Goal: Task Accomplishment & Management: Use online tool/utility

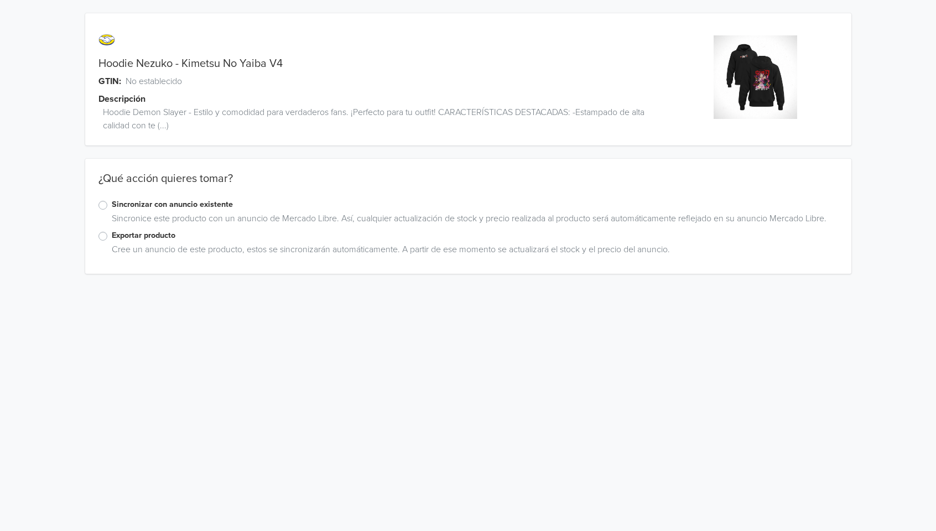
click at [112, 237] on label "Exportar producto" at bounding box center [475, 236] width 727 height 12
click at [0, 0] on input "Exportar producto" at bounding box center [0, 0] width 0 height 0
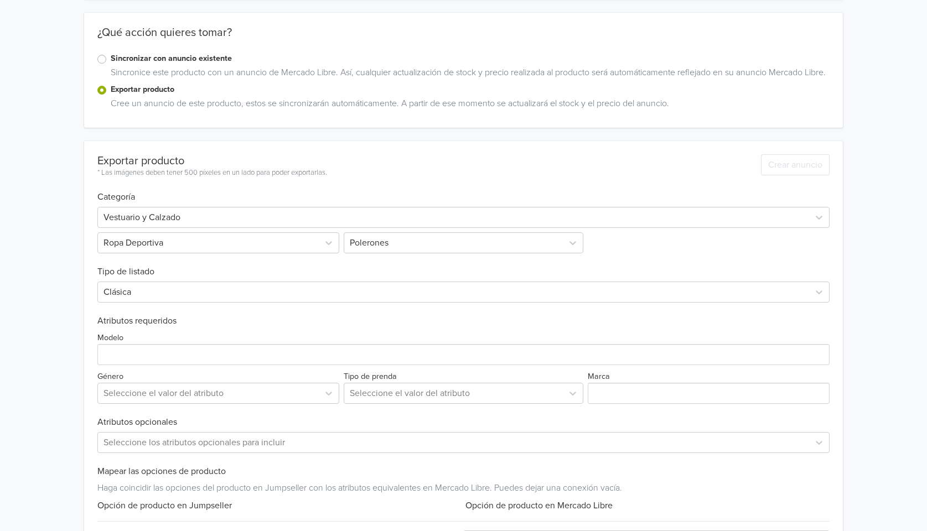
scroll to position [184, 0]
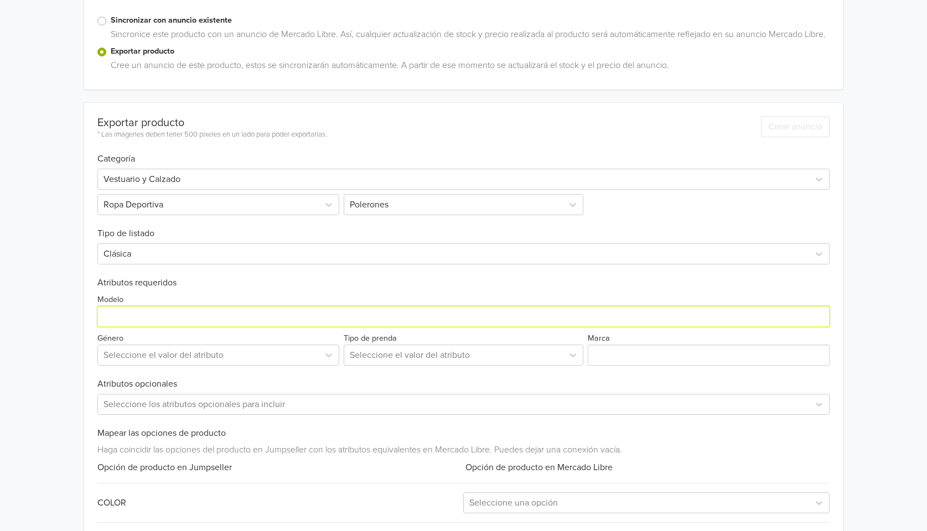
click at [159, 327] on input "Modelo" at bounding box center [463, 316] width 732 height 21
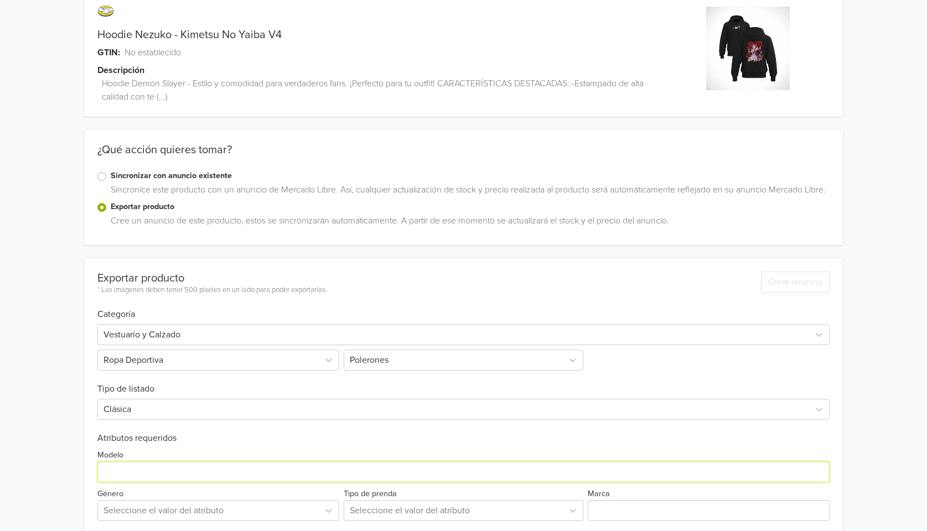
scroll to position [0, 0]
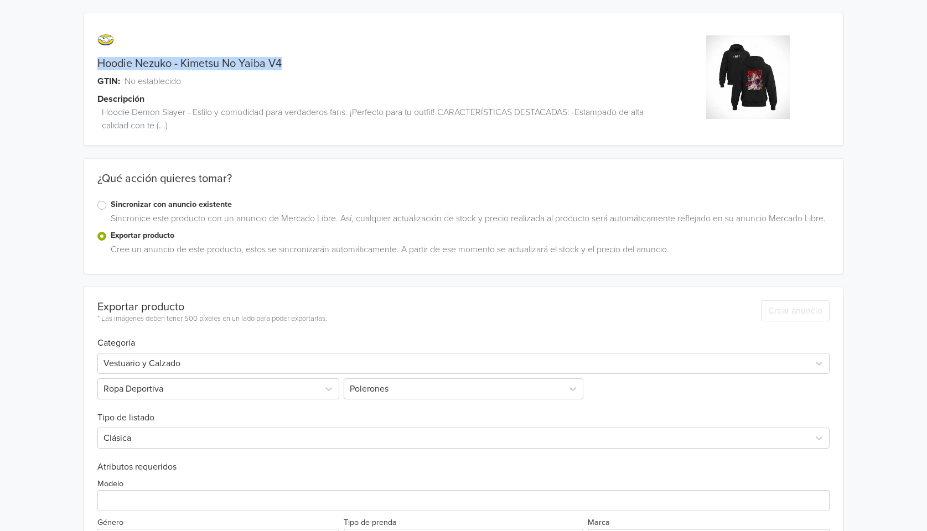
drag, startPoint x: 97, startPoint y: 59, endPoint x: 284, endPoint y: 58, distance: 186.5
click at [284, 58] on div "Hoodie Nezuko - Kimetsu No Yaiba V4" at bounding box center [368, 63] width 569 height 13
copy link "Hoodie Nezuko - Kimetsu No Yaiba V4"
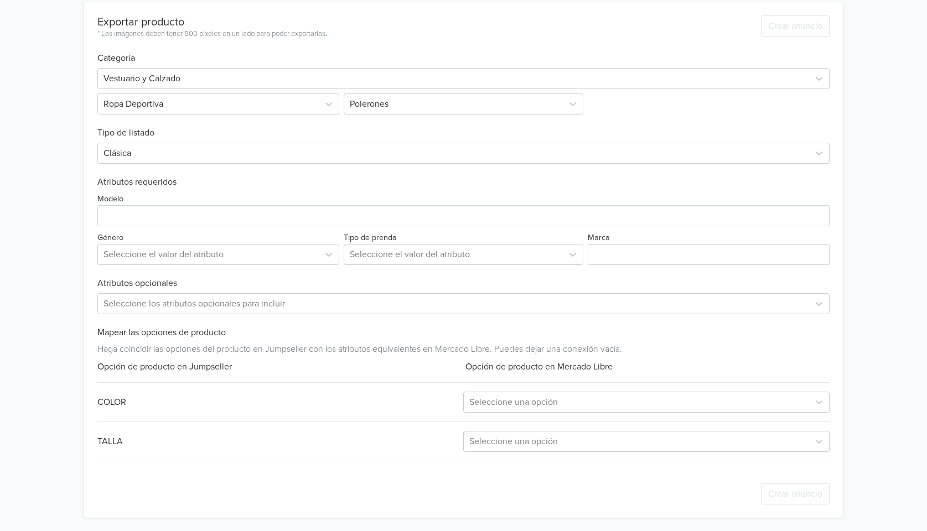
scroll to position [299, 0]
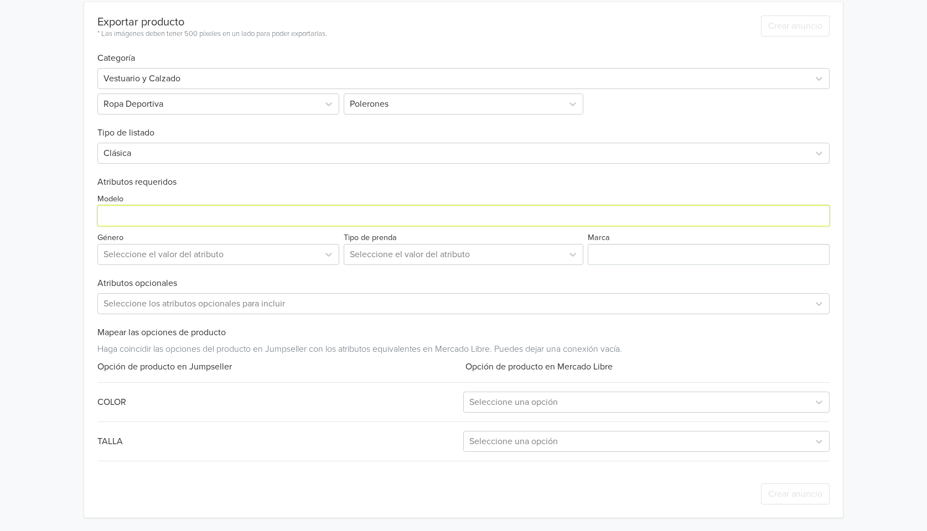
click at [169, 215] on input "Modelo" at bounding box center [463, 215] width 732 height 21
paste input "Hoodie Nezuko - Kimetsu No Yaiba V4"
type input "Hoodie Nezuko - Kimetsu No Yaiba V4"
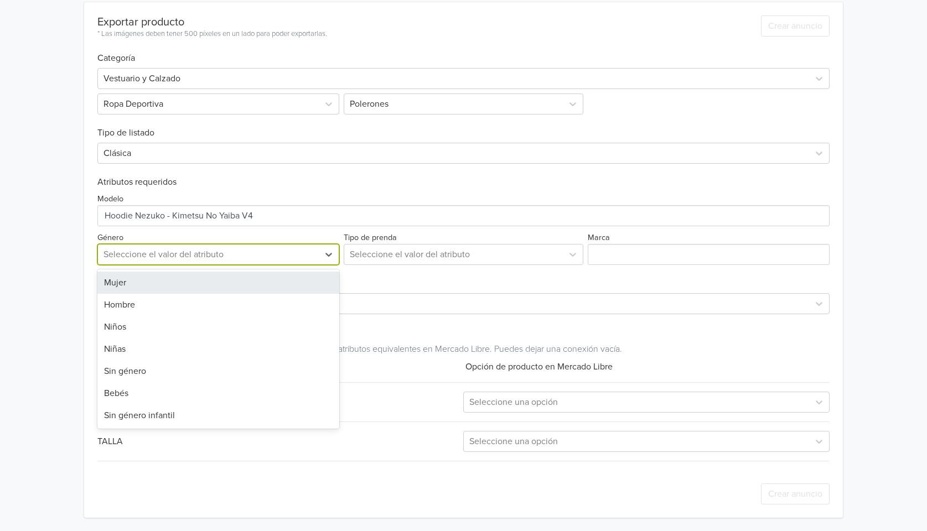
click at [215, 257] on div at bounding box center [209, 254] width 210 height 15
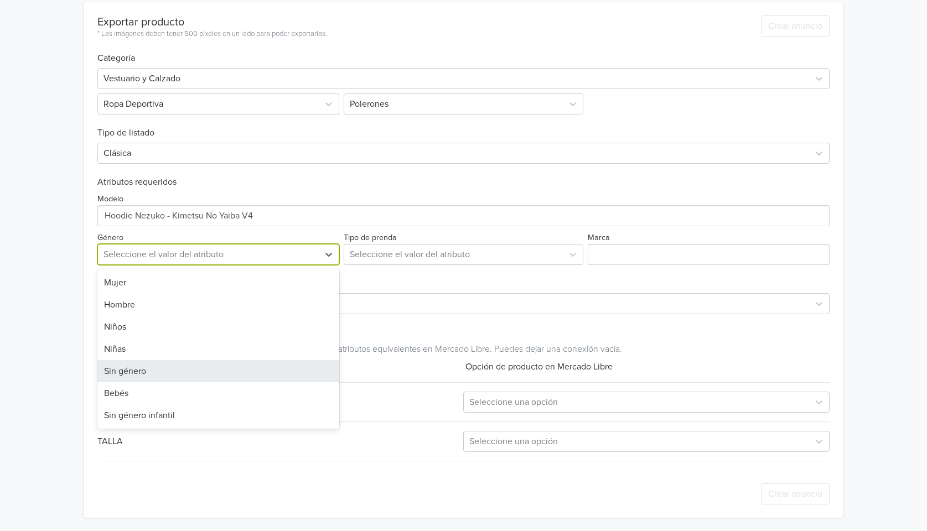
click at [193, 374] on div "Sin género" at bounding box center [218, 371] width 242 height 22
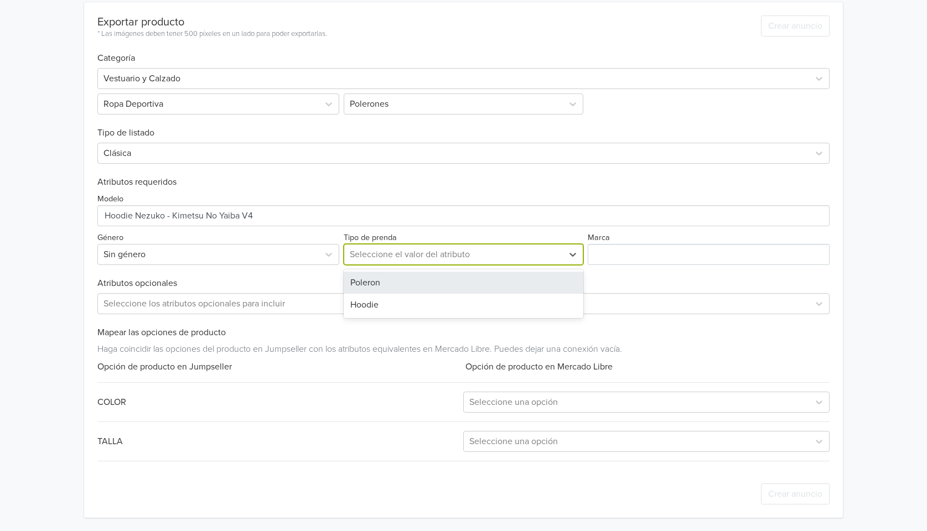
click at [438, 258] on div at bounding box center [454, 254] width 208 height 15
drag, startPoint x: 405, startPoint y: 281, endPoint x: 468, endPoint y: 275, distance: 63.4
click at [406, 281] on div "Poleron" at bounding box center [464, 283] width 240 height 22
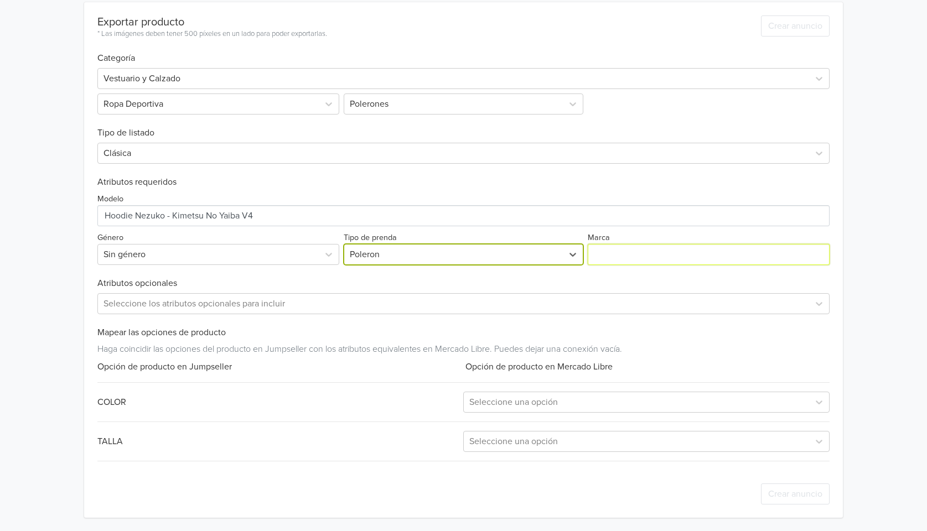
click at [656, 254] on input "Marca" at bounding box center [709, 254] width 242 height 21
type input "Generica"
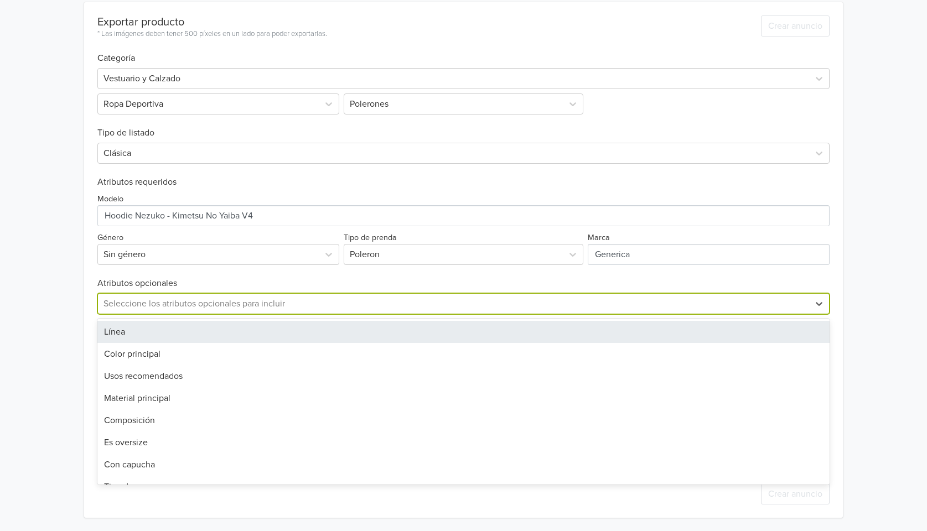
click at [311, 308] on div at bounding box center [454, 303] width 700 height 15
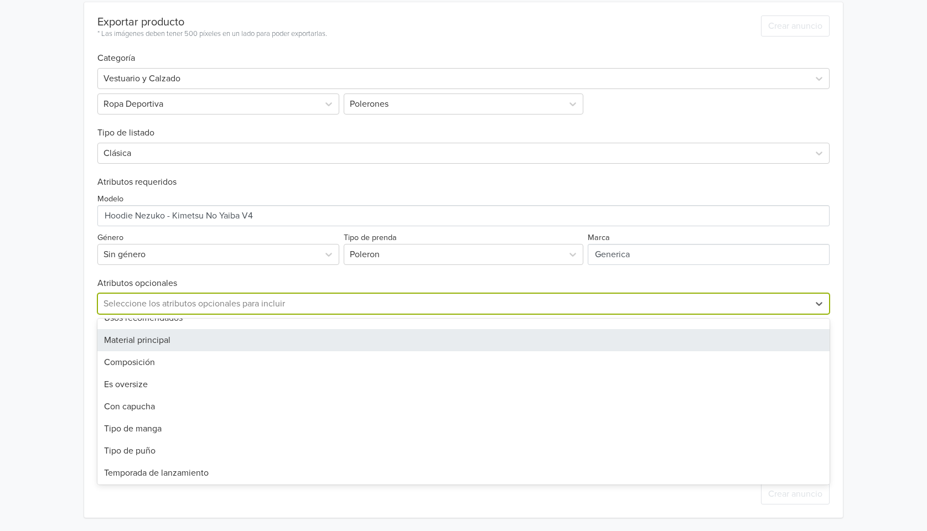
scroll to position [61, 0]
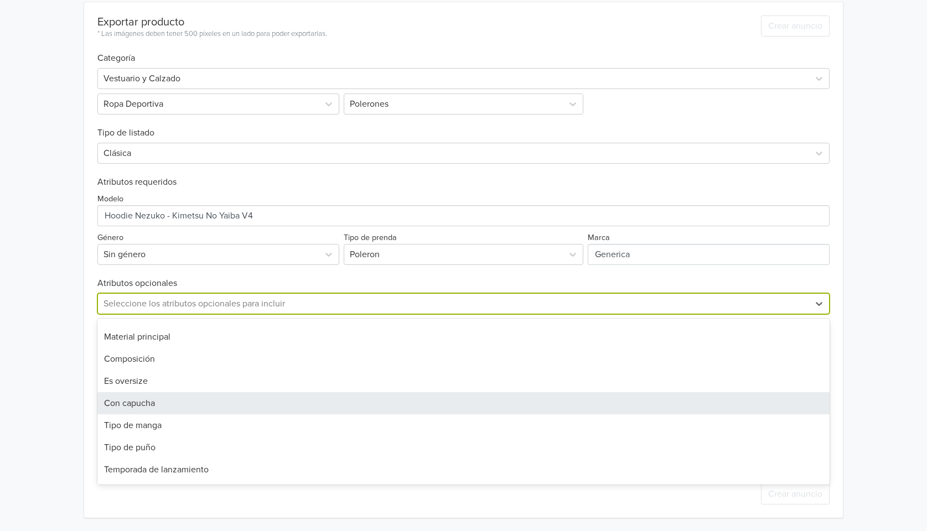
click at [219, 403] on div "Con capucha" at bounding box center [463, 403] width 732 height 22
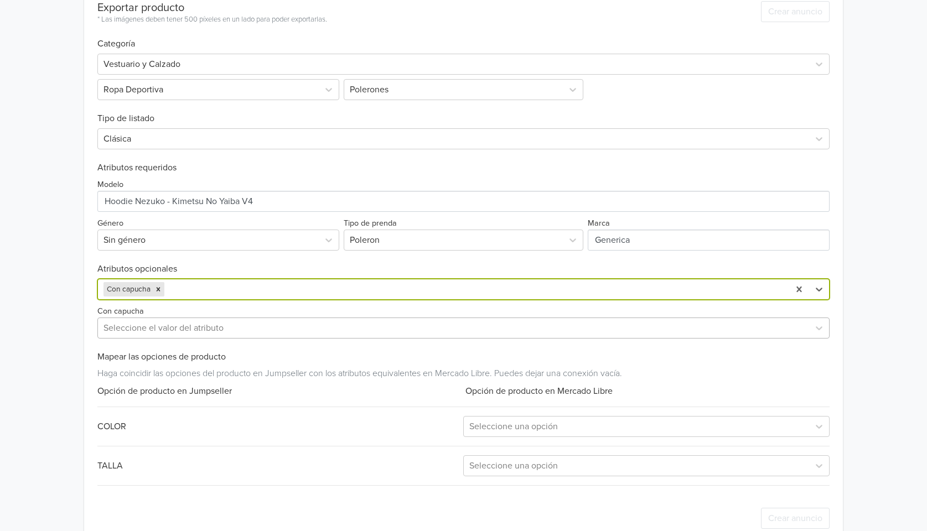
click at [193, 336] on div at bounding box center [454, 327] width 700 height 15
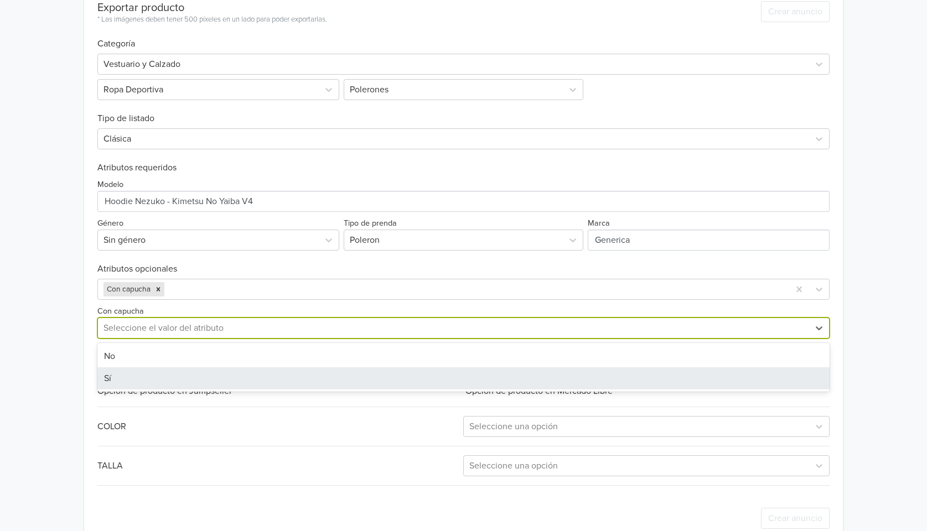
click at [161, 390] on div "Sí" at bounding box center [463, 379] width 732 height 22
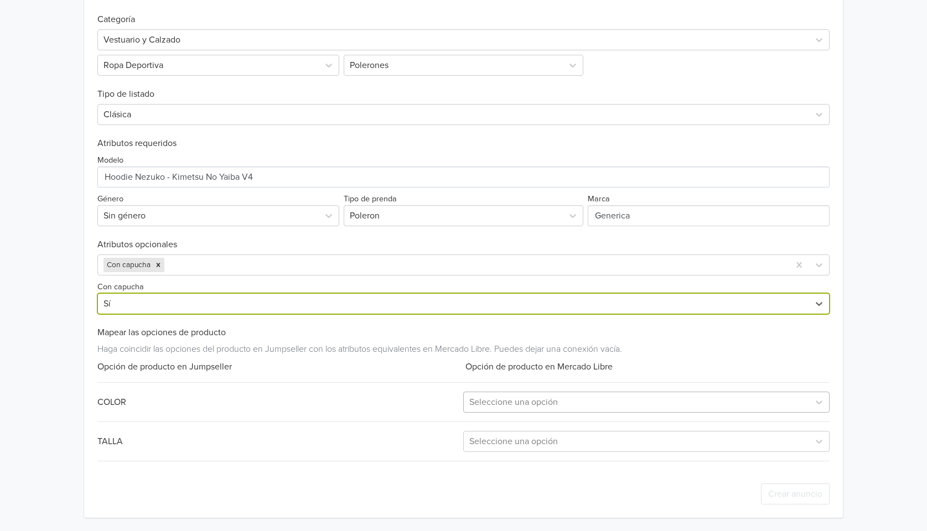
scroll to position [339, 0]
click at [545, 401] on div at bounding box center [636, 402] width 334 height 15
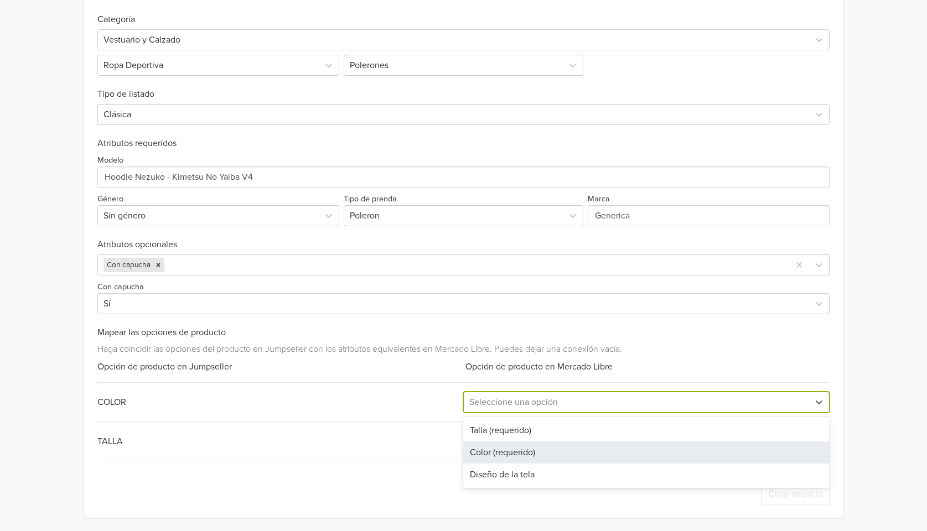
click at [534, 447] on div "Color (requerido)" at bounding box center [646, 453] width 366 height 22
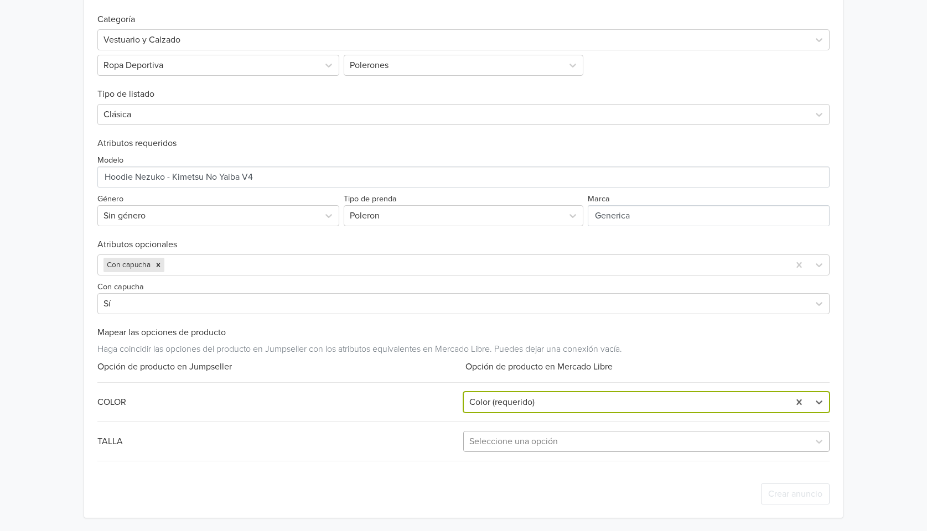
click at [540, 436] on div at bounding box center [636, 441] width 334 height 15
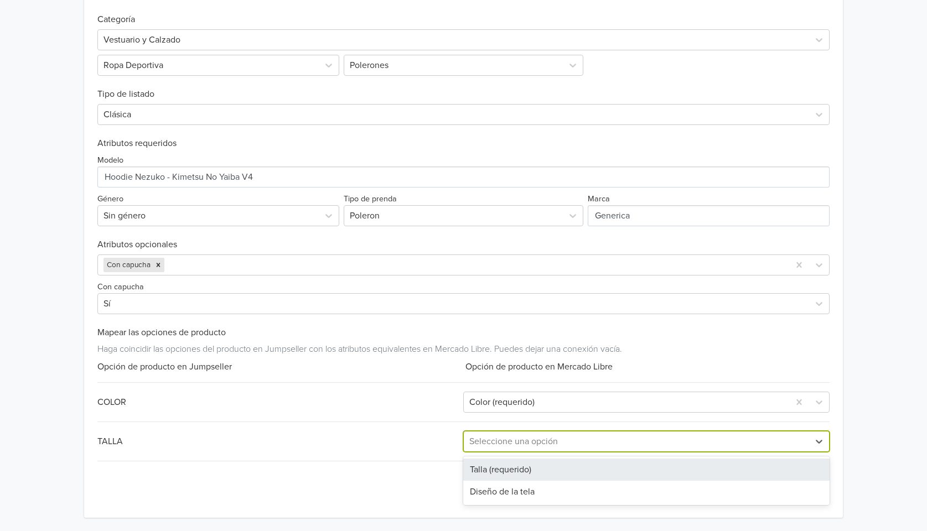
click at [522, 467] on div "Talla (requerido)" at bounding box center [646, 470] width 366 height 22
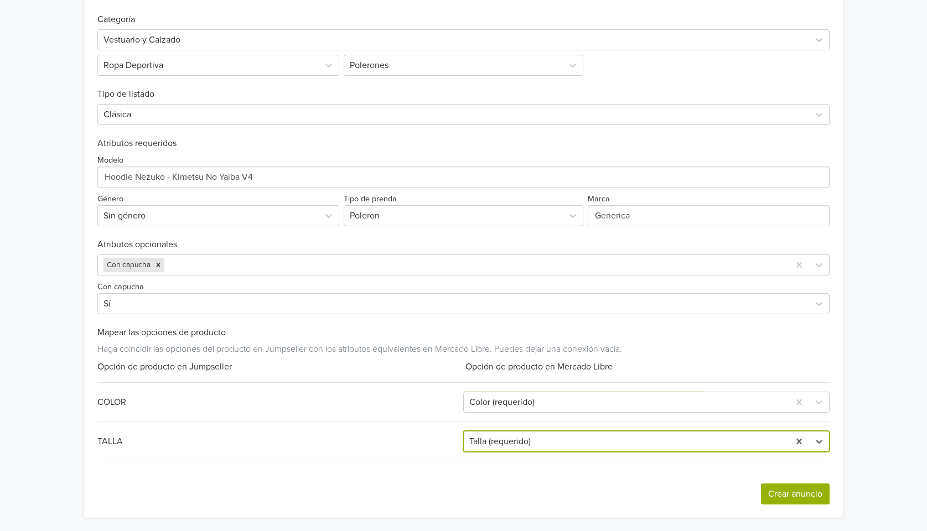
click at [805, 495] on div "Exportar producto * Las imágenes deben tener 500 píxeles en un lado para poder …" at bounding box center [463, 240] width 732 height 555
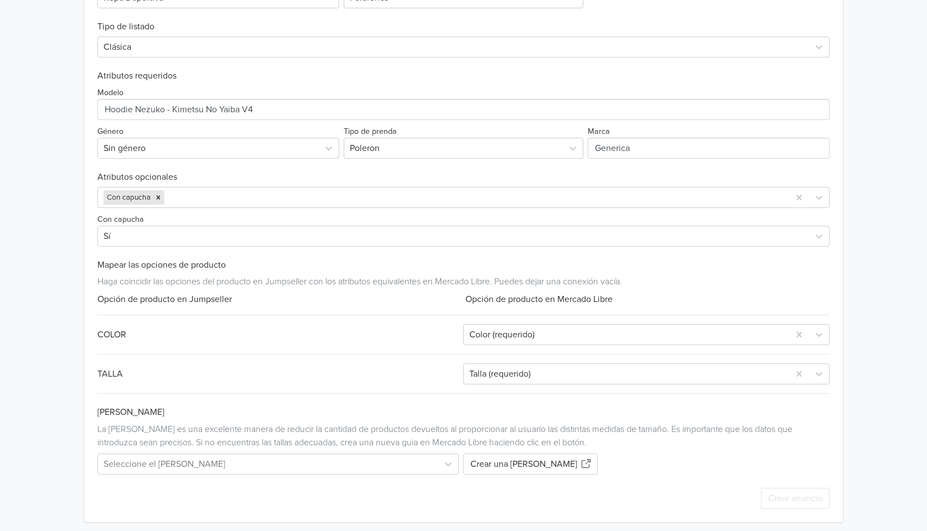
scroll to position [410, 0]
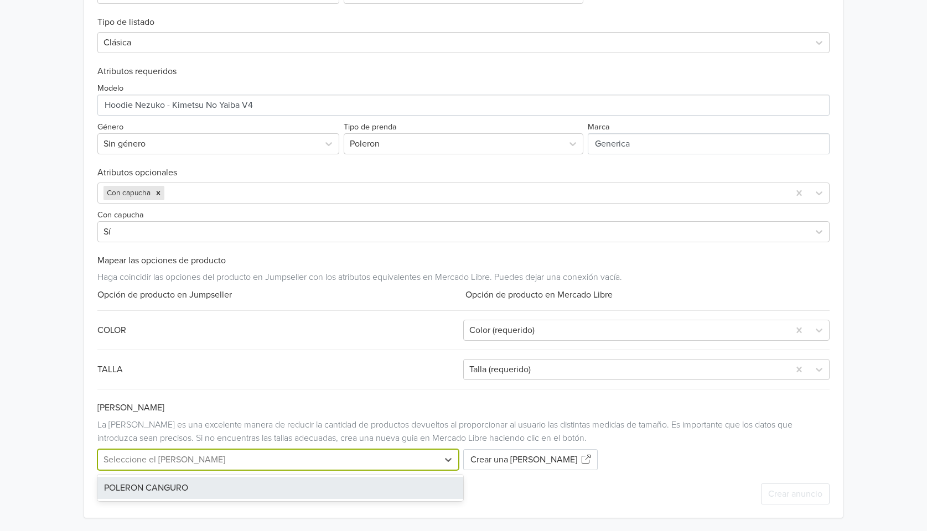
click at [228, 453] on div at bounding box center [268, 459] width 329 height 15
click at [194, 488] on div "POLERON CANGURO" at bounding box center [280, 488] width 366 height 22
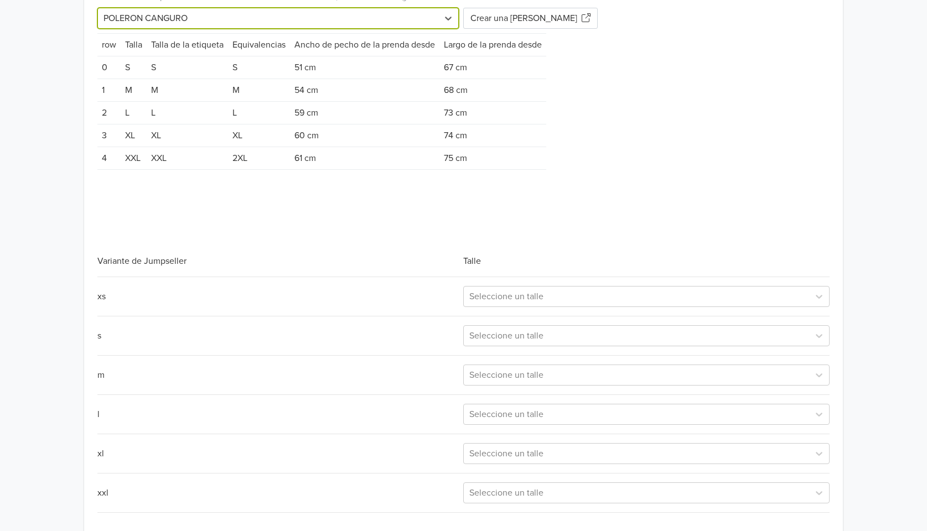
scroll to position [840, 0]
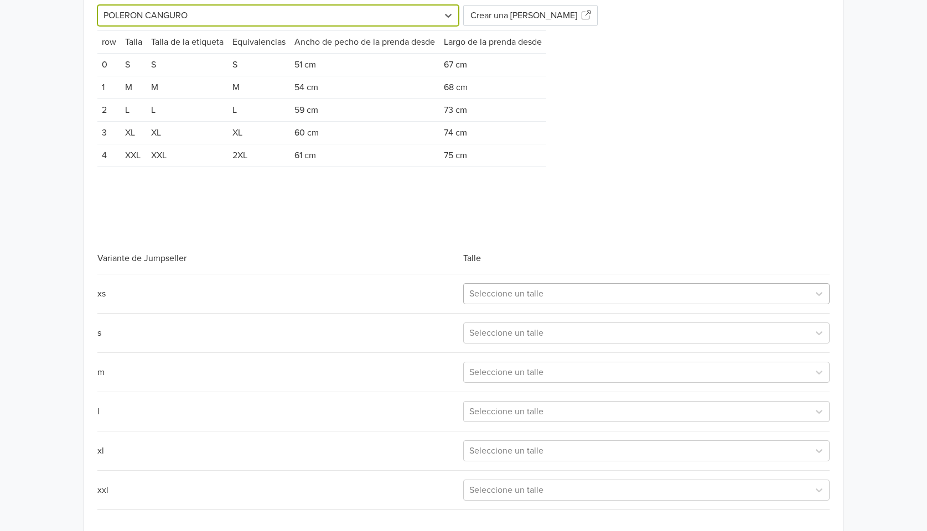
click at [553, 302] on div at bounding box center [636, 293] width 334 height 15
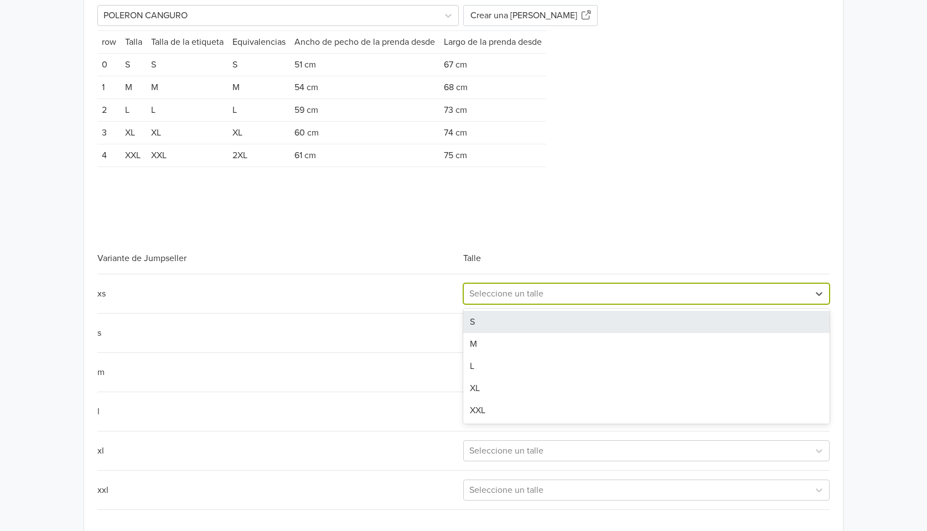
click at [572, 259] on div "Exportar producto * Las imágenes deben tener 500 píxeles en un lado para poder …" at bounding box center [463, 7] width 732 height 1120
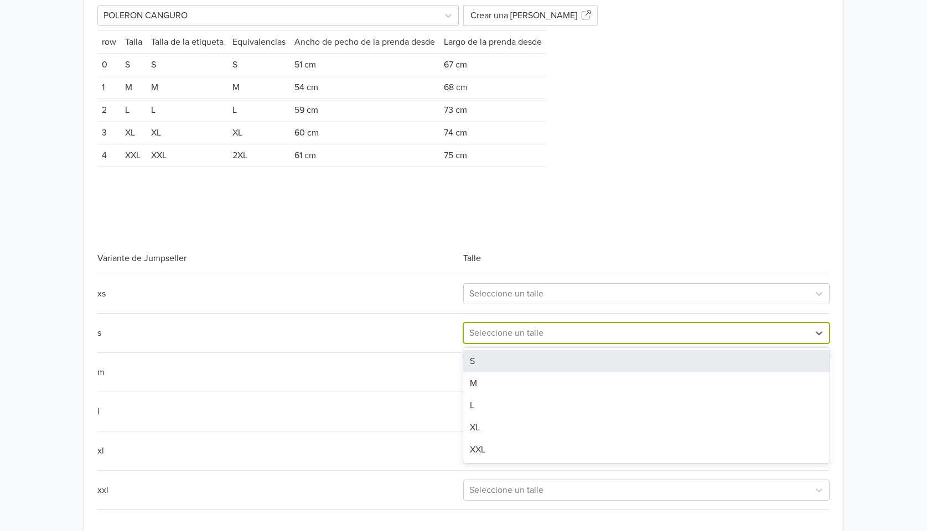
click at [541, 341] on div at bounding box center [636, 332] width 334 height 15
click at [523, 372] on div "S" at bounding box center [646, 361] width 366 height 22
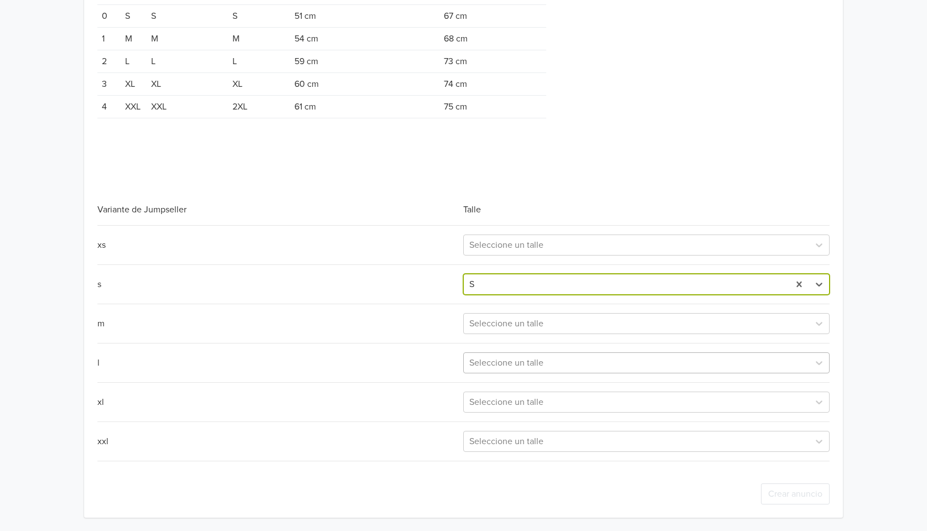
scroll to position [902, 0]
drag, startPoint x: 527, startPoint y: 320, endPoint x: 528, endPoint y: 337, distance: 16.1
click at [527, 320] on div at bounding box center [636, 323] width 334 height 15
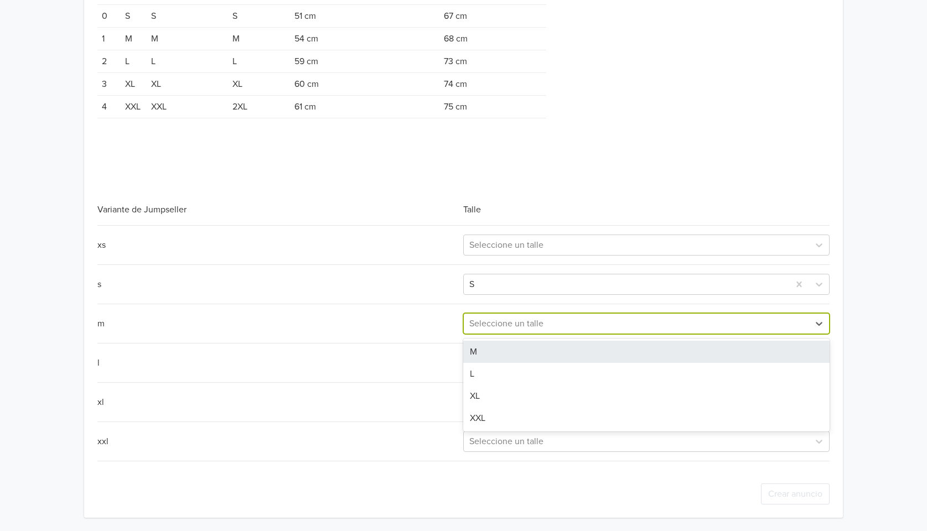
click at [516, 354] on div "M" at bounding box center [646, 352] width 366 height 22
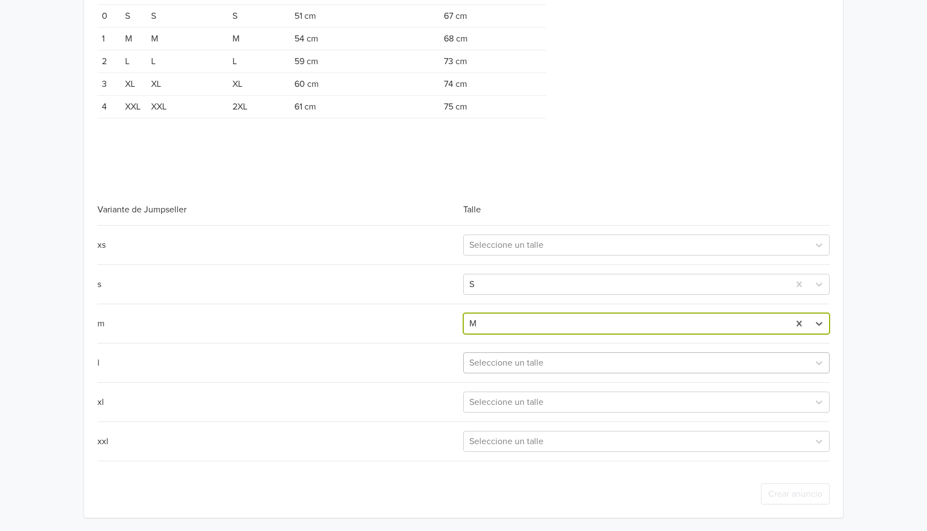
click at [516, 368] on div at bounding box center [636, 362] width 334 height 15
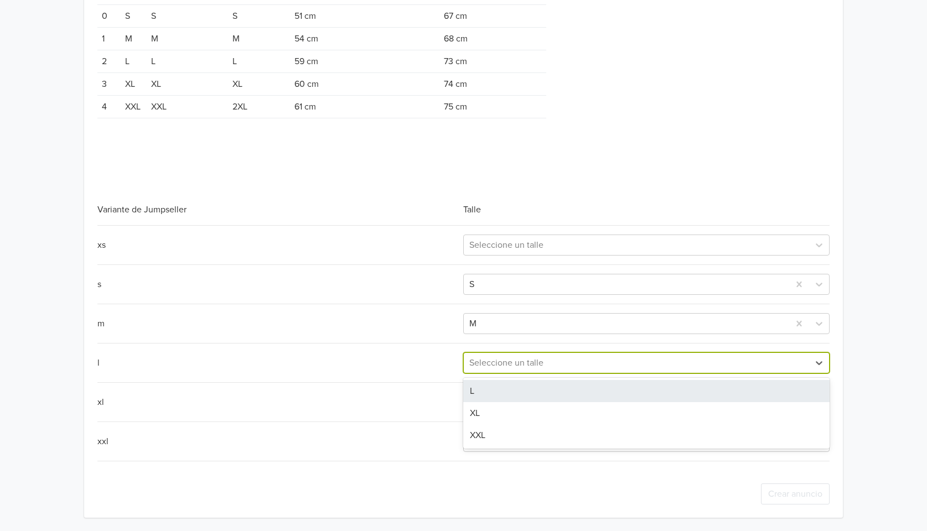
click at [511, 392] on div "L" at bounding box center [646, 391] width 366 height 22
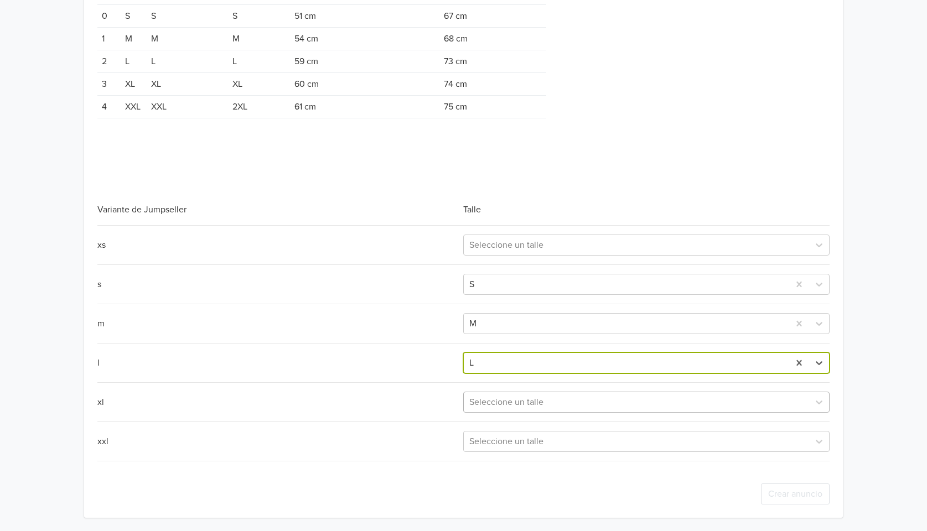
click at [511, 408] on div at bounding box center [636, 402] width 334 height 15
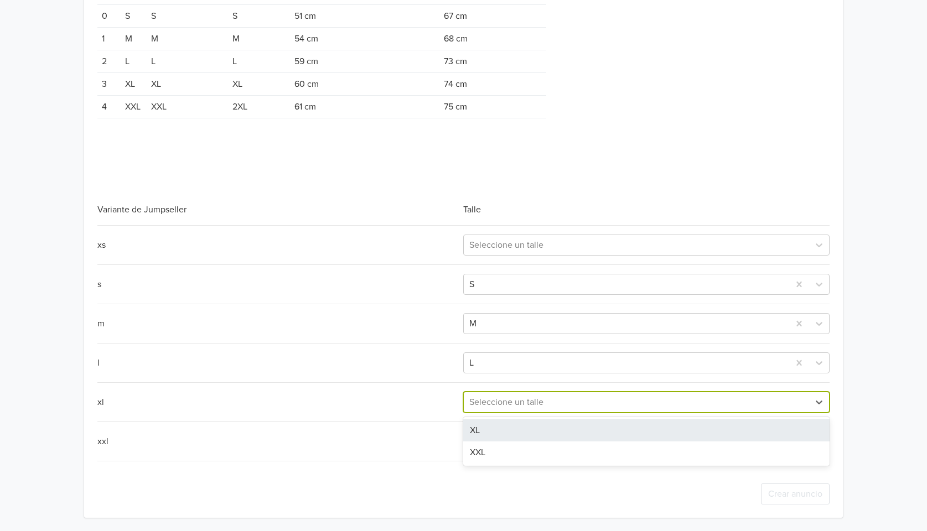
drag, startPoint x: 506, startPoint y: 433, endPoint x: 510, endPoint y: 441, distance: 8.4
click at [507, 433] on div "XL" at bounding box center [646, 431] width 366 height 22
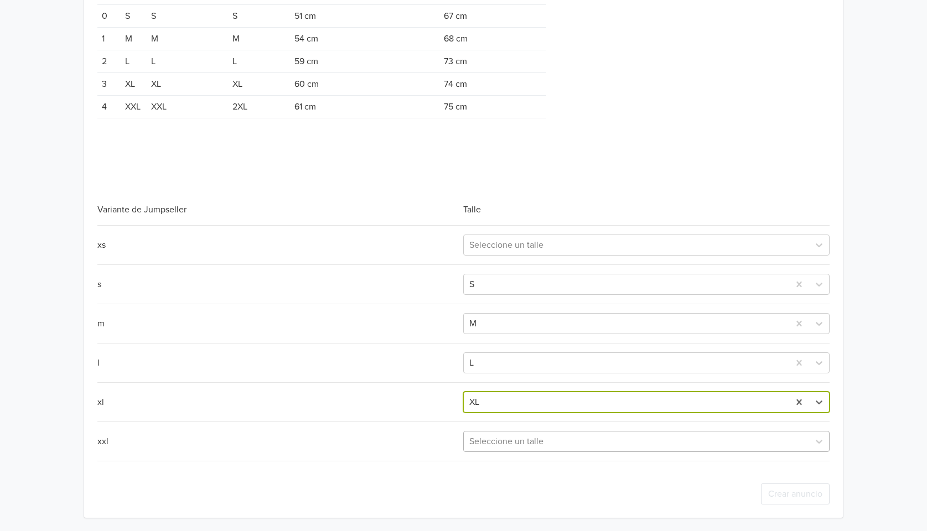
click at [510, 442] on div at bounding box center [636, 441] width 334 height 15
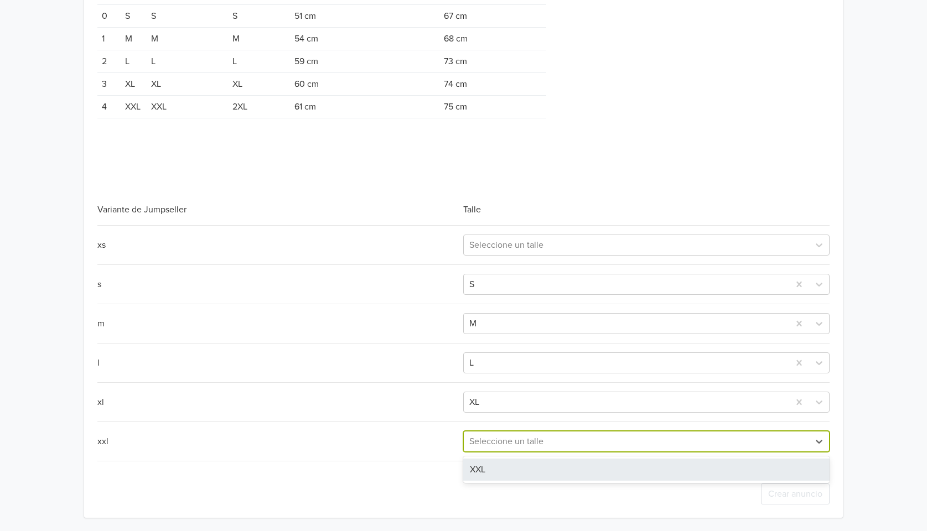
drag, startPoint x: 506, startPoint y: 473, endPoint x: 507, endPoint y: 463, distance: 9.5
click at [505, 473] on div "XXL" at bounding box center [646, 470] width 366 height 22
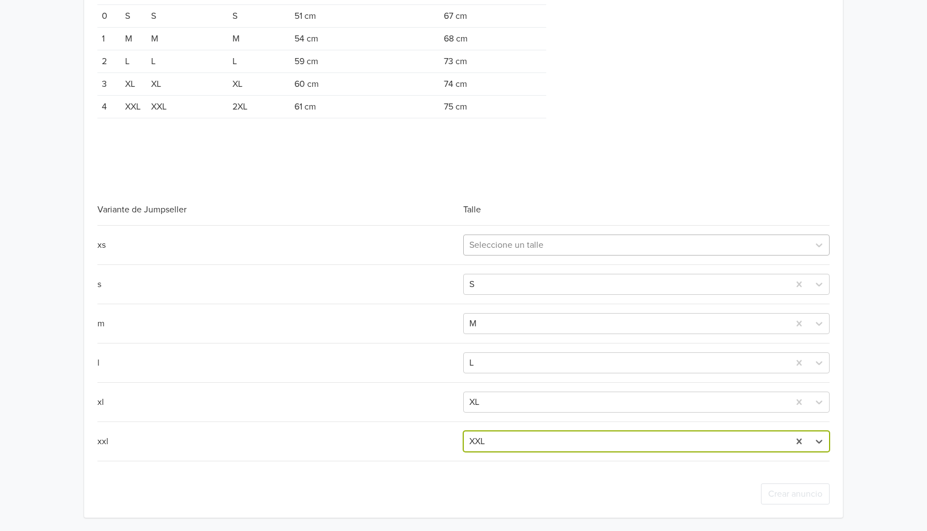
click at [512, 249] on div at bounding box center [636, 244] width 334 height 15
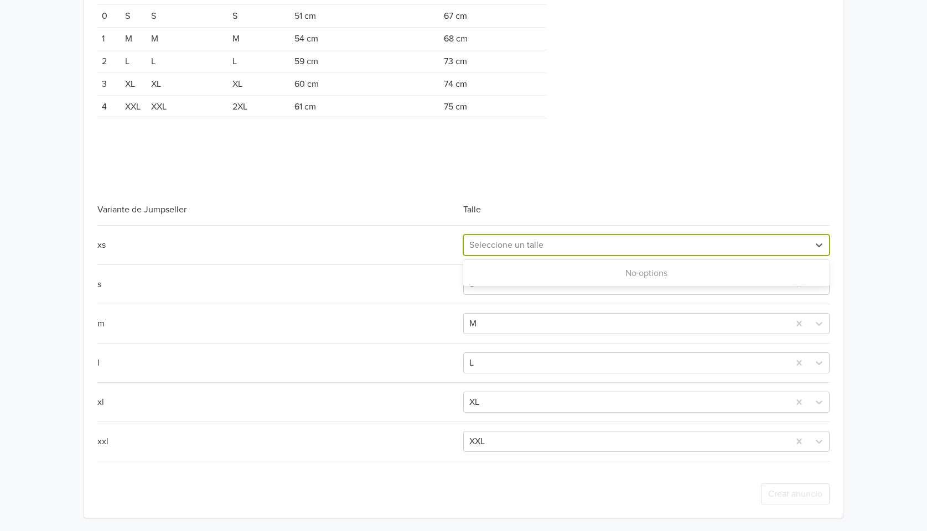
drag, startPoint x: 656, startPoint y: 204, endPoint x: 654, endPoint y: 211, distance: 7.2
click at [656, 204] on div "Talle" at bounding box center [646, 209] width 366 height 13
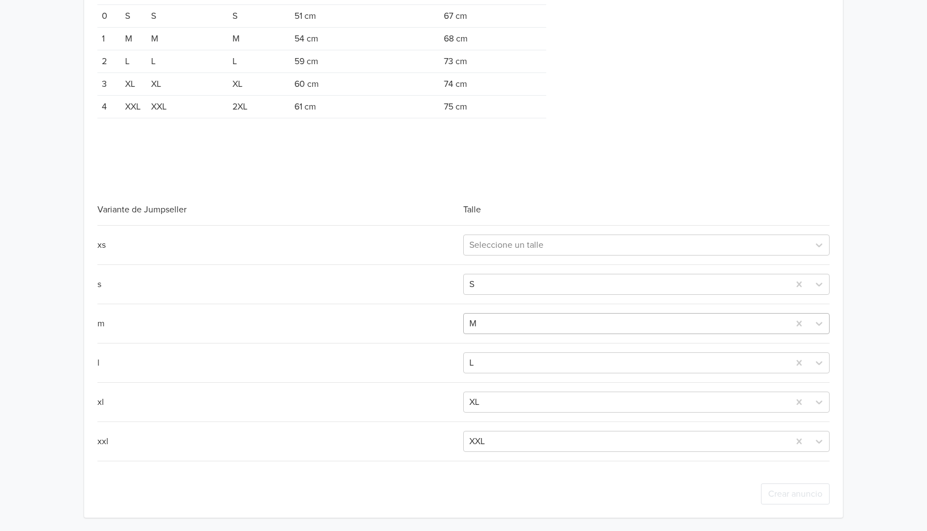
scroll to position [904, 0]
click at [793, 249] on div at bounding box center [636, 244] width 334 height 15
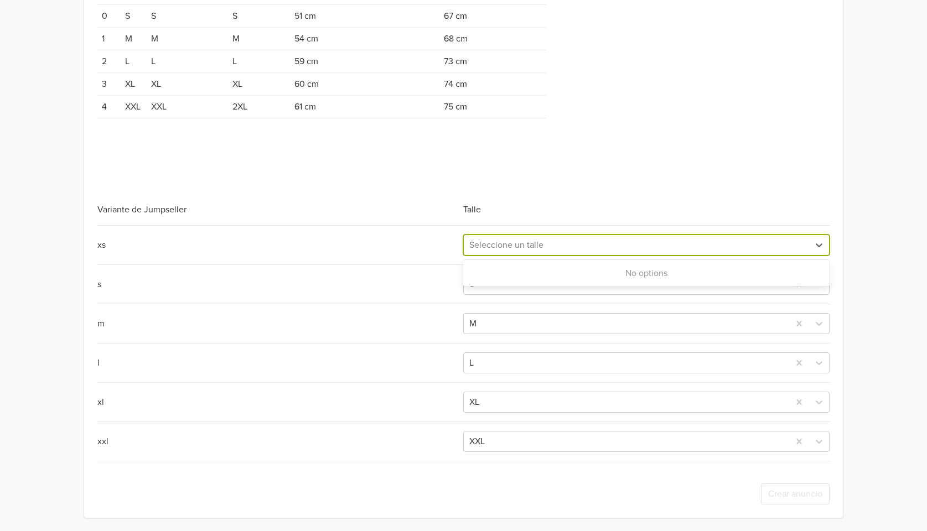
click at [650, 277] on div "No options" at bounding box center [646, 273] width 366 height 22
click at [639, 271] on div "No options" at bounding box center [646, 273] width 366 height 22
click at [491, 226] on div "xs Use Up and Down to choose options, press Enter to select the currently focus…" at bounding box center [463, 343] width 732 height 236
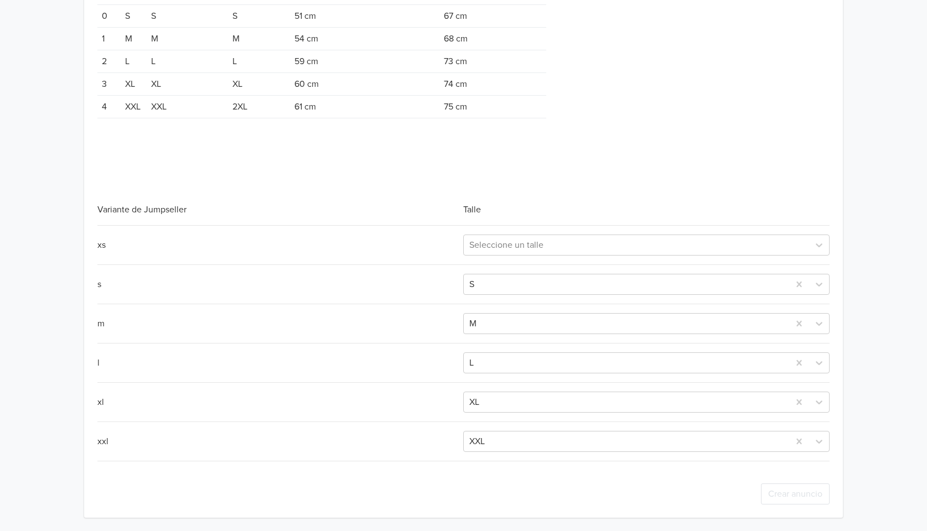
click at [101, 244] on div "xs" at bounding box center [280, 245] width 366 height 13
click at [503, 247] on div at bounding box center [636, 244] width 334 height 15
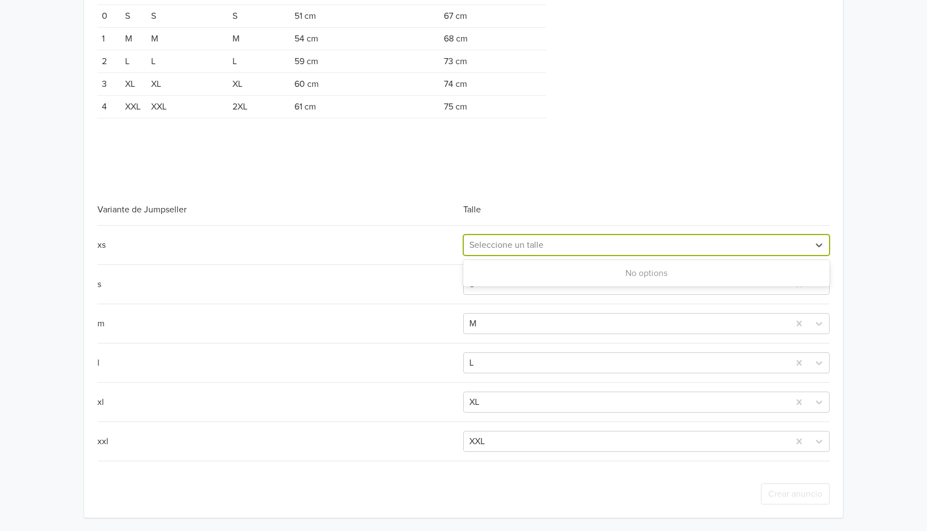
drag, startPoint x: 344, startPoint y: 209, endPoint x: 265, endPoint y: 169, distance: 88.9
click at [344, 209] on div "Variante de Jumpseller" at bounding box center [280, 209] width 366 height 13
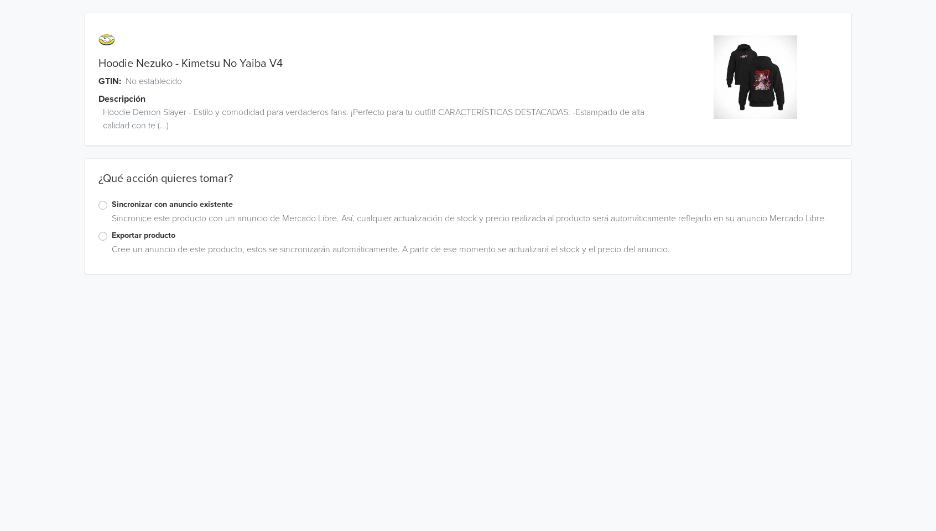
click at [112, 240] on label "Exportar producto" at bounding box center [475, 236] width 727 height 12
click at [0, 0] on input "Exportar producto" at bounding box center [0, 0] width 0 height 0
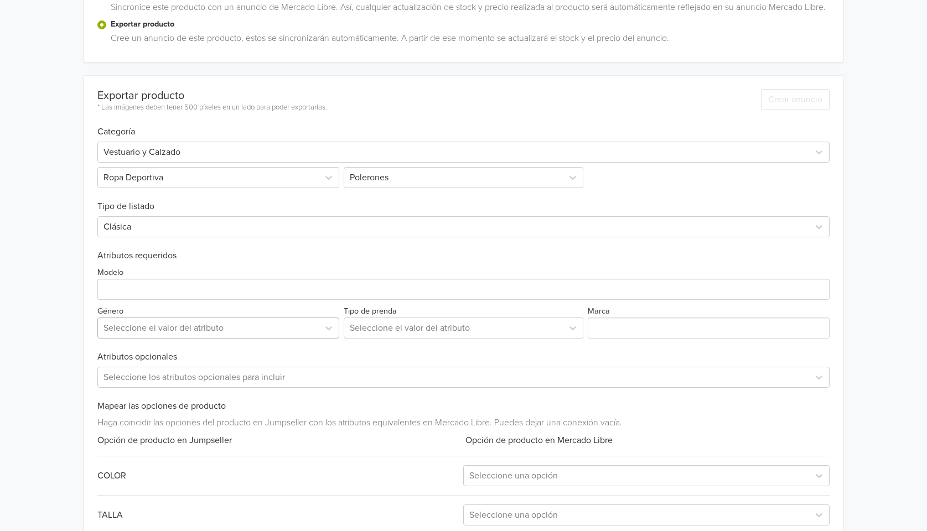
scroll to position [246, 0]
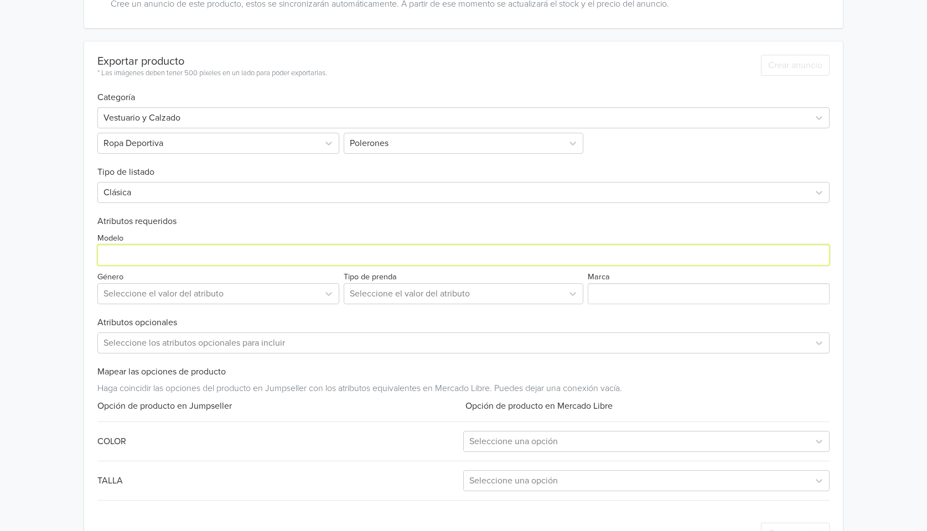
click at [180, 266] on input "Modelo" at bounding box center [463, 255] width 732 height 21
paste input "Hoodie Nezuko - Kimetsu No Yaiba V4"
type input "Hoodie Nezuko - Kimetsu No Yaiba V4"
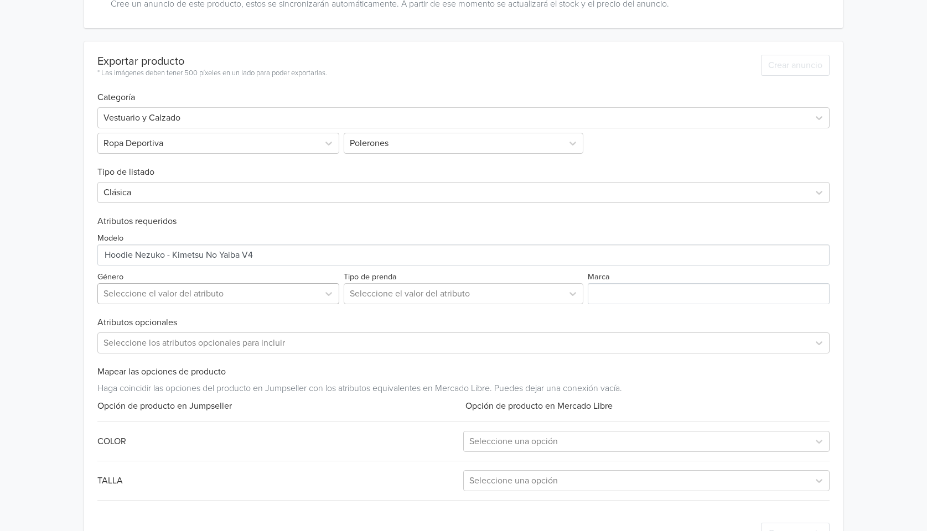
click at [151, 302] on div at bounding box center [209, 293] width 210 height 15
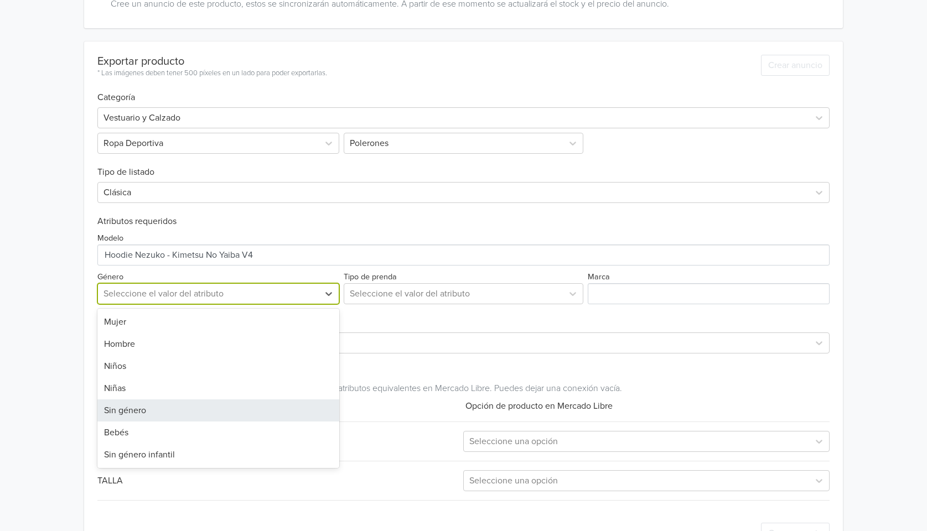
drag, startPoint x: 148, startPoint y: 421, endPoint x: 219, endPoint y: 416, distance: 71.1
click at [149, 421] on div "Sin género" at bounding box center [218, 411] width 242 height 22
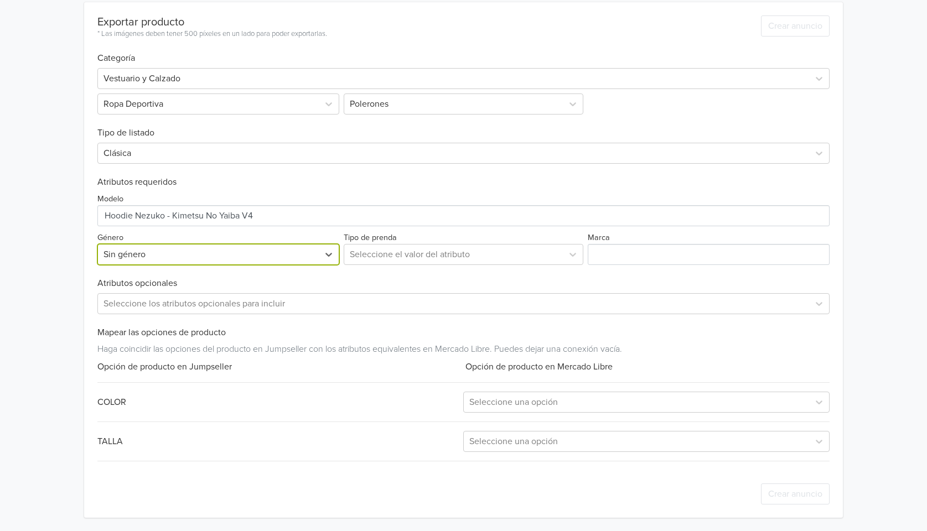
scroll to position [299, 0]
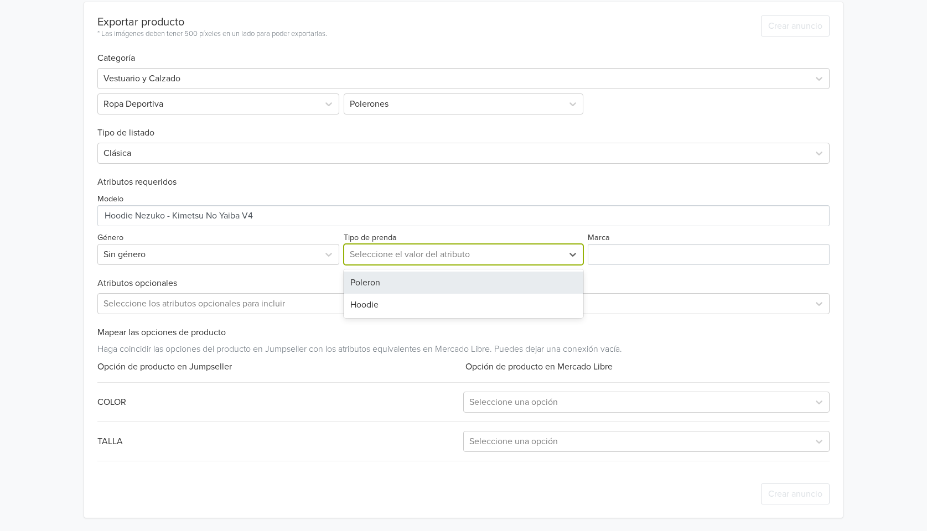
click at [540, 251] on div at bounding box center [454, 254] width 208 height 15
drag, startPoint x: 425, startPoint y: 286, endPoint x: 566, endPoint y: 285, distance: 141.7
click at [426, 285] on div "Poleron" at bounding box center [464, 283] width 240 height 22
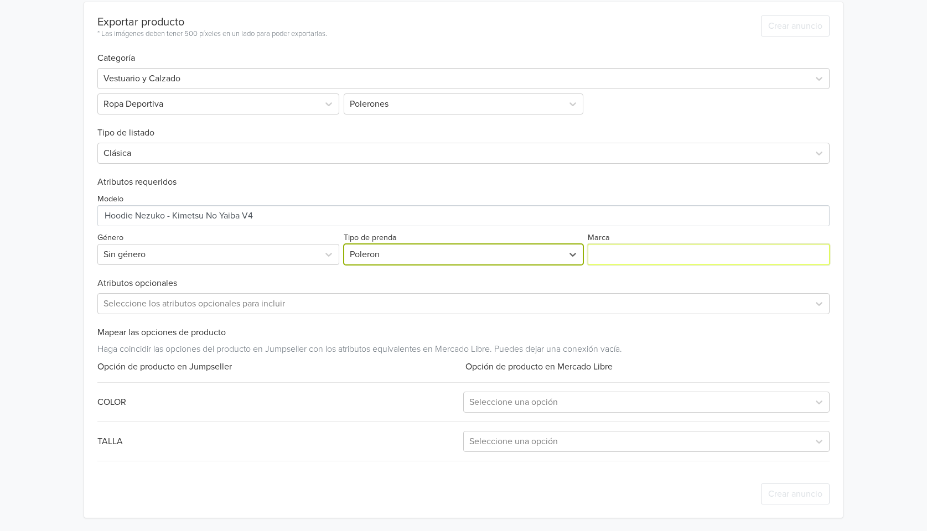
click at [606, 255] on input "Marca" at bounding box center [709, 254] width 242 height 21
type input "Generica"
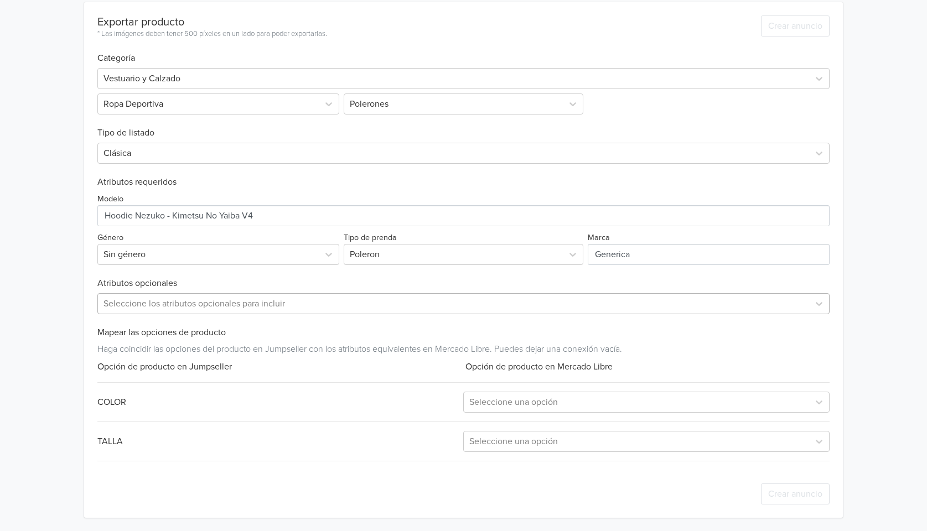
click at [334, 307] on div at bounding box center [454, 303] width 700 height 15
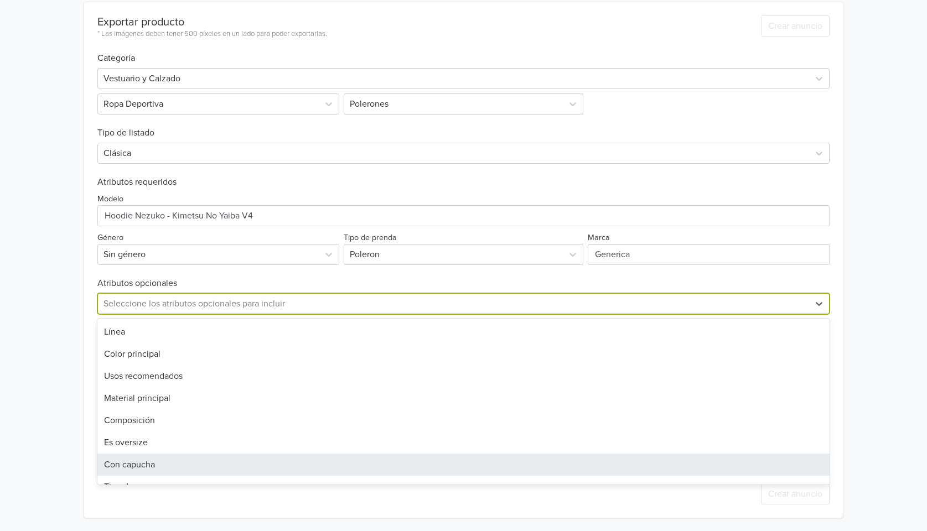
drag, startPoint x: 162, startPoint y: 463, endPoint x: 188, endPoint y: 446, distance: 31.6
click at [163, 463] on div "Con capucha" at bounding box center [463, 465] width 732 height 22
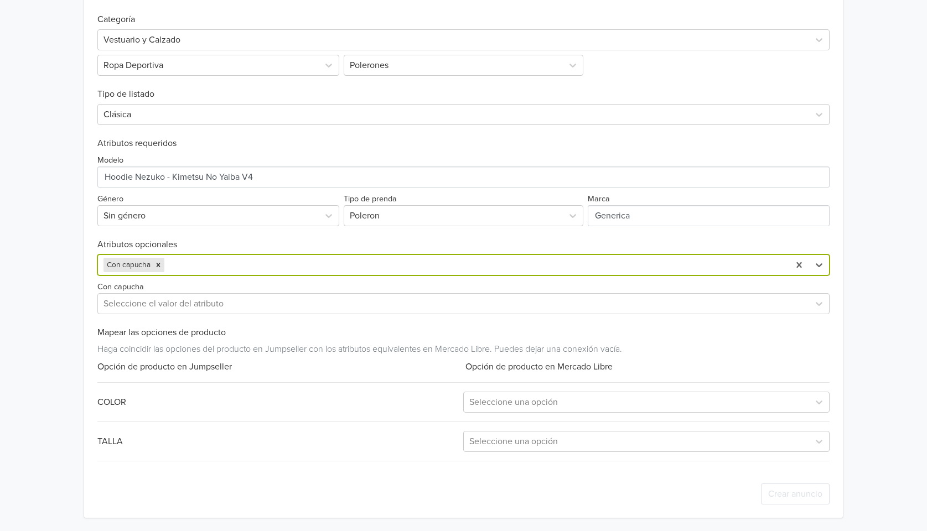
scroll to position [339, 0]
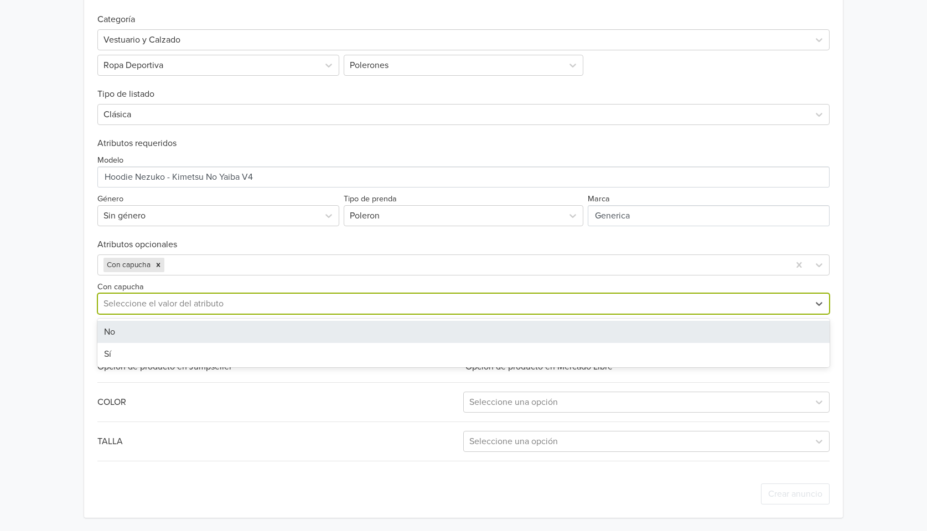
click at [250, 308] on div at bounding box center [454, 303] width 700 height 15
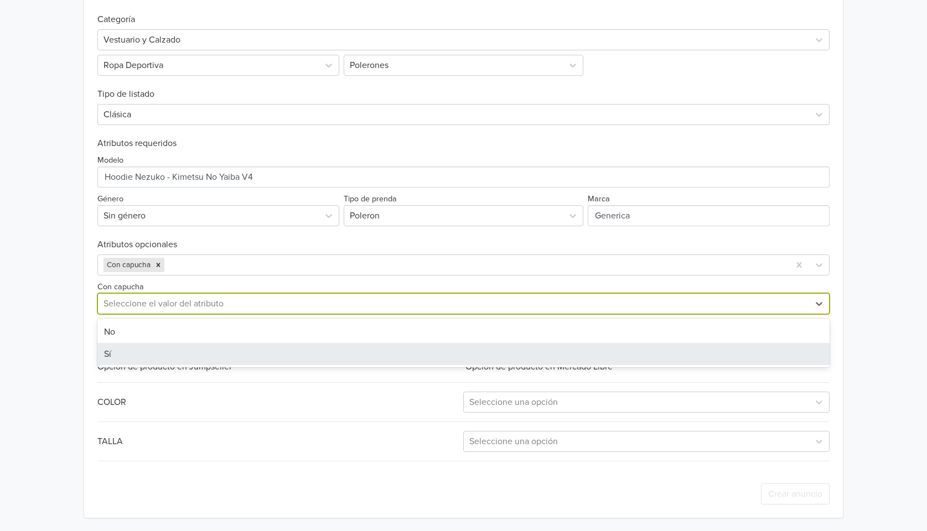
click at [203, 346] on div "Sí" at bounding box center [463, 354] width 732 height 22
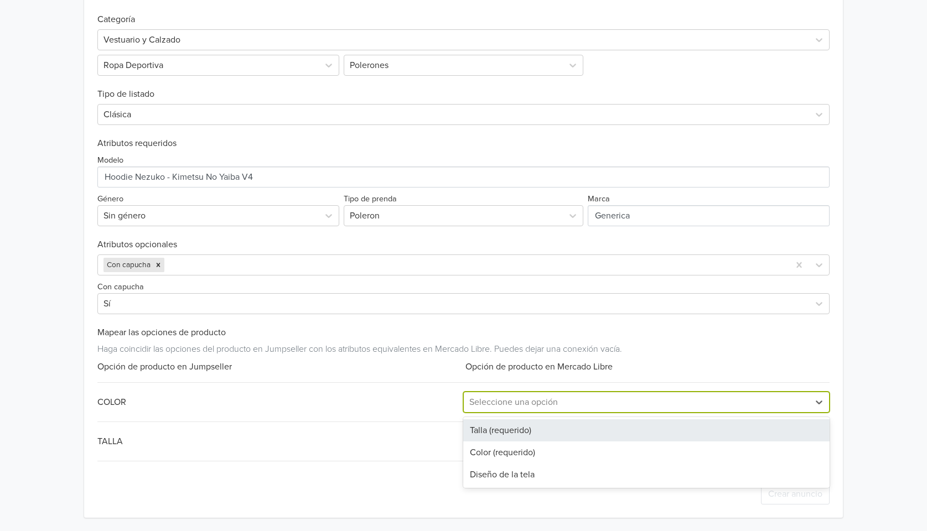
click at [523, 402] on div at bounding box center [636, 402] width 334 height 15
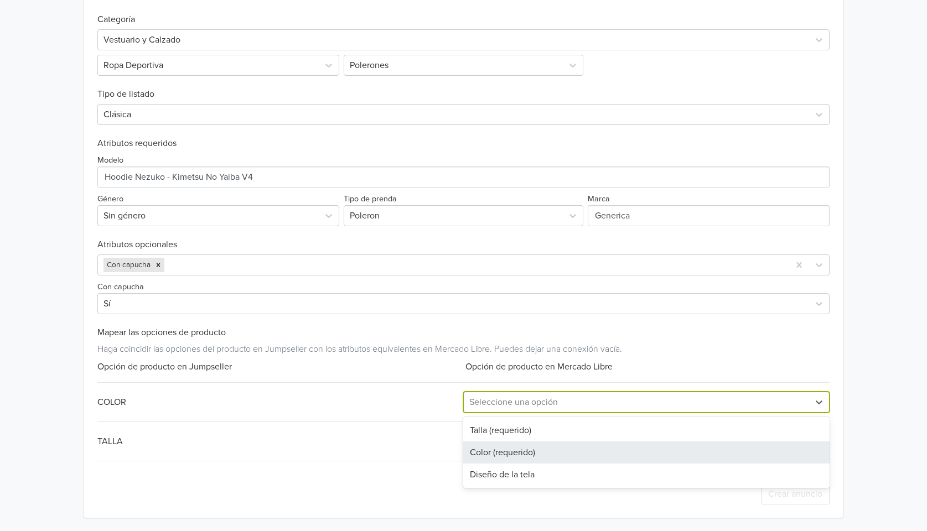
drag, startPoint x: 515, startPoint y: 447, endPoint x: 527, endPoint y: 435, distance: 16.4
click at [515, 448] on div "Color (requerido)" at bounding box center [646, 453] width 366 height 22
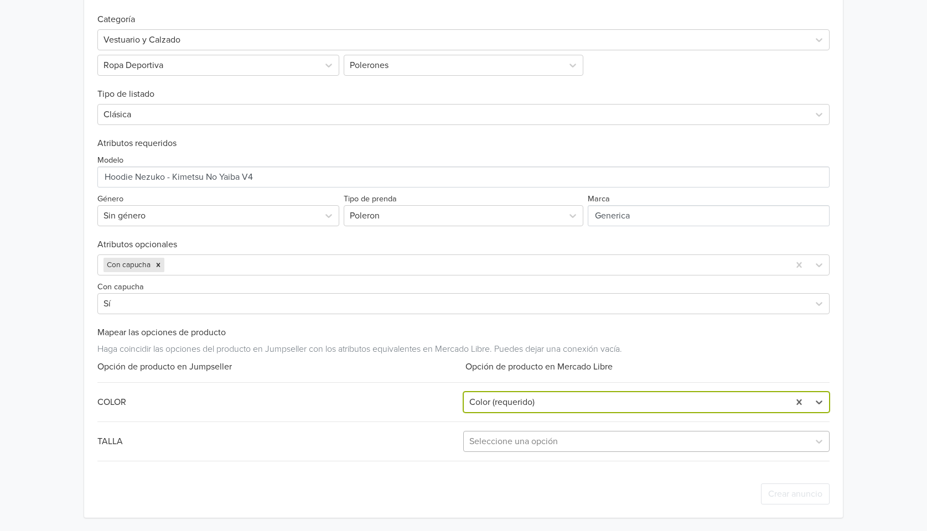
click at [536, 441] on div at bounding box center [636, 441] width 334 height 15
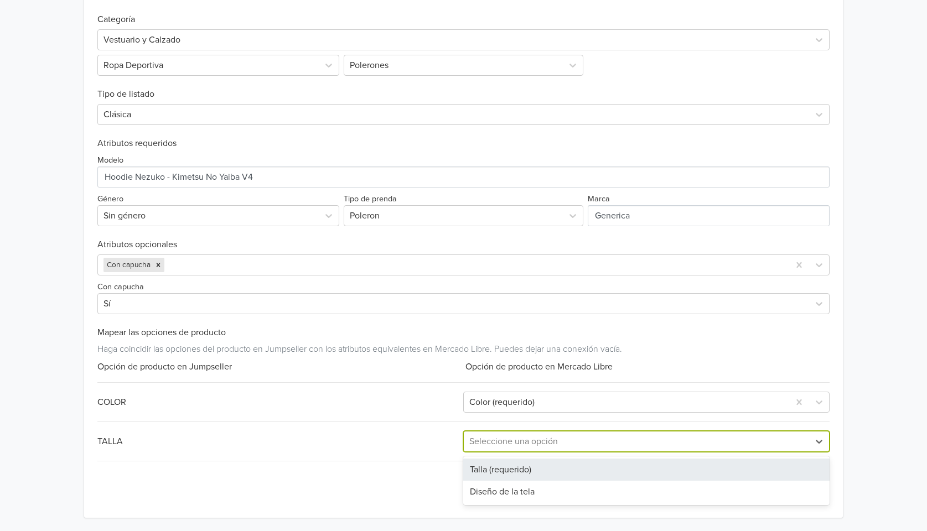
click at [536, 471] on div "Talla (requerido)" at bounding box center [646, 470] width 366 height 22
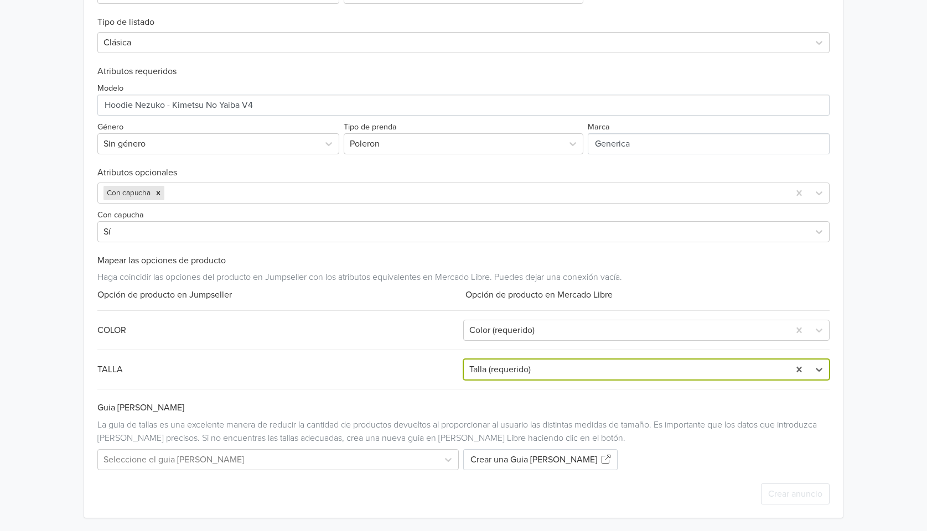
scroll to position [410, 0]
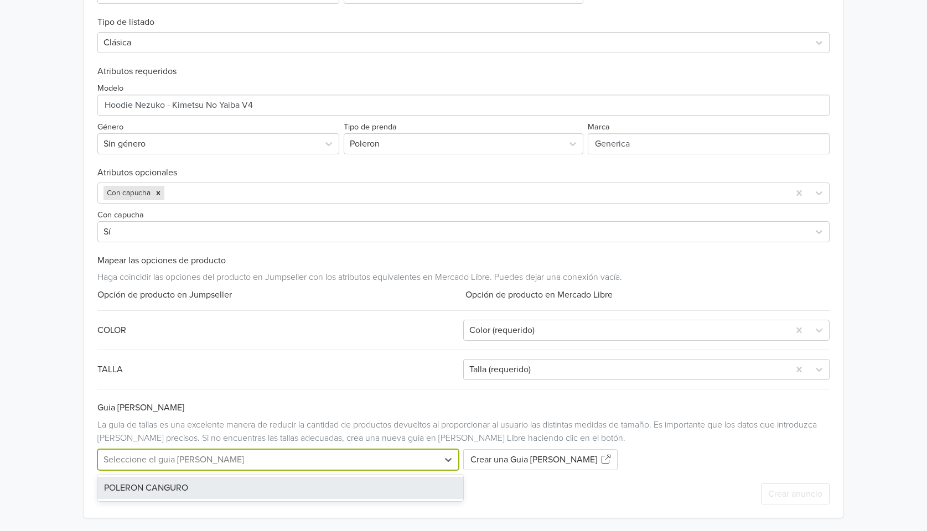
click at [413, 459] on div at bounding box center [268, 459] width 329 height 15
click at [189, 490] on div "POLERON CANGURO" at bounding box center [280, 488] width 366 height 22
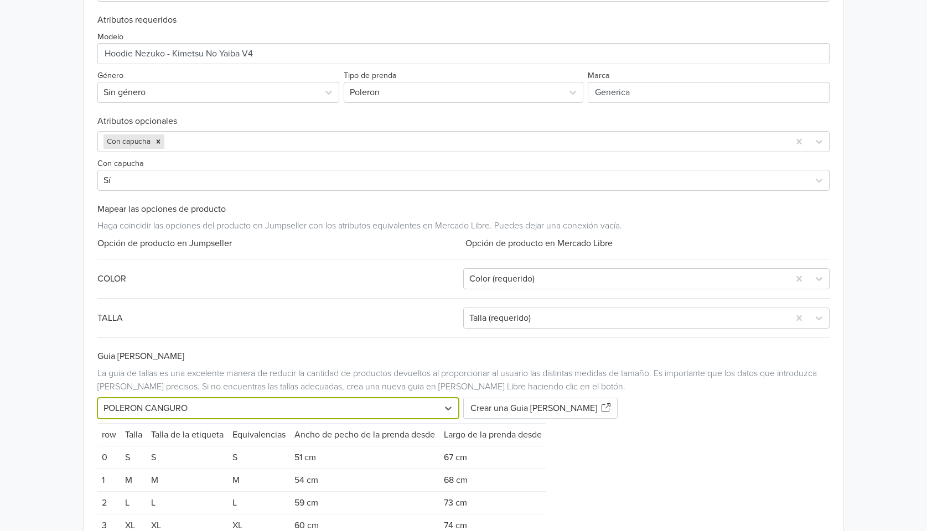
scroll to position [779, 0]
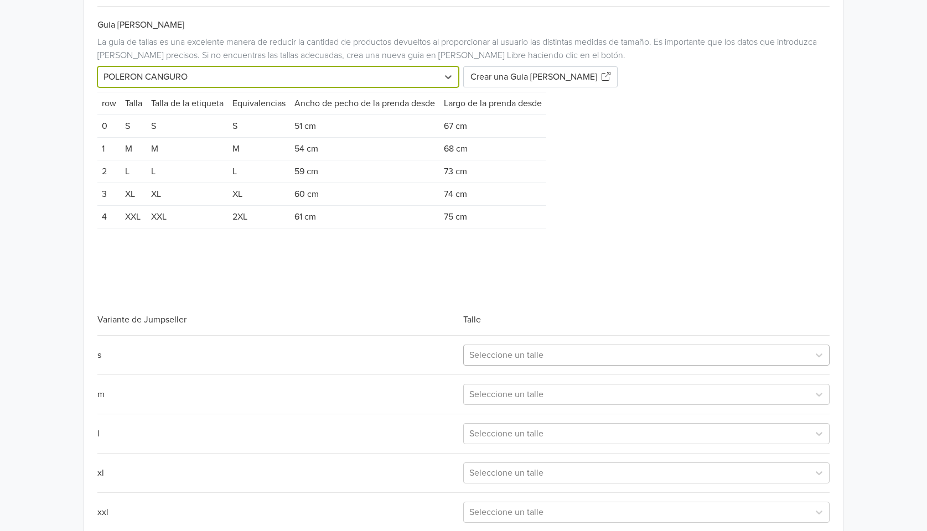
click at [532, 363] on div at bounding box center [636, 355] width 334 height 15
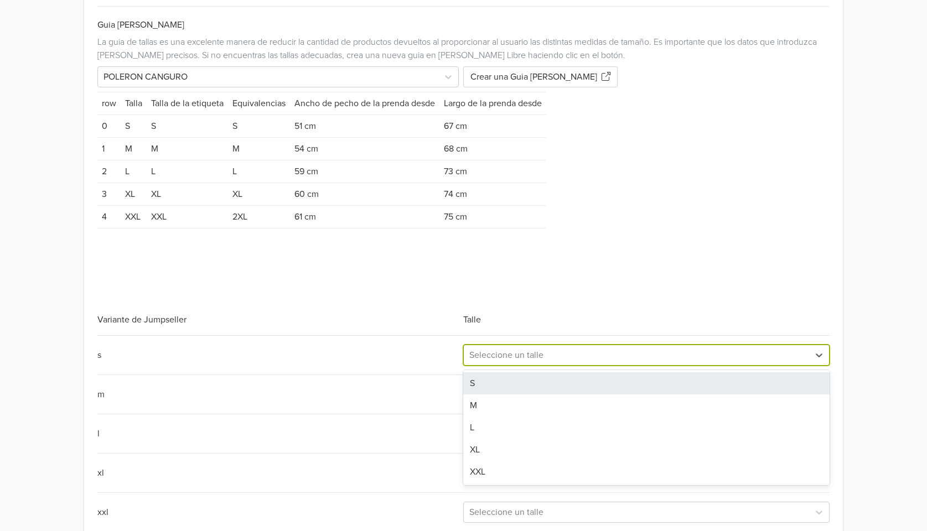
click at [518, 395] on div "S" at bounding box center [646, 383] width 366 height 22
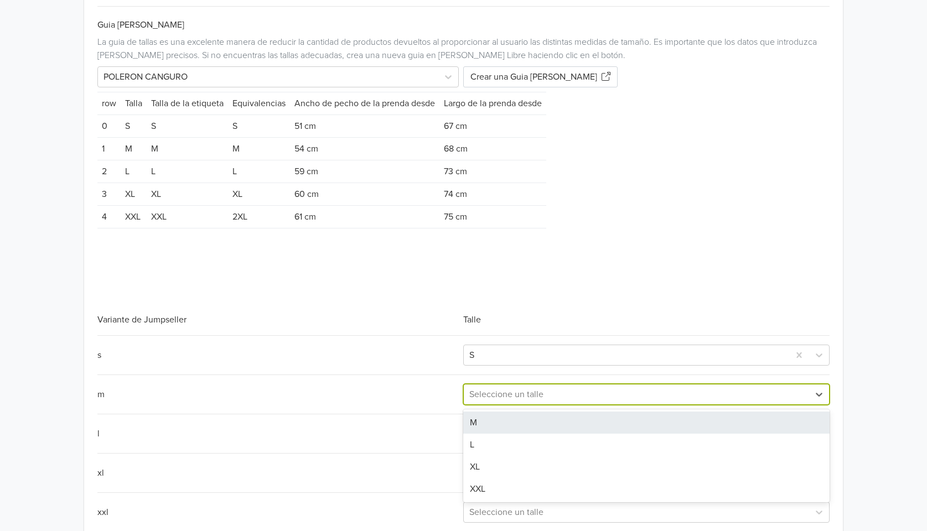
click at [520, 402] on div at bounding box center [636, 394] width 334 height 15
click at [505, 434] on div "M" at bounding box center [646, 423] width 366 height 22
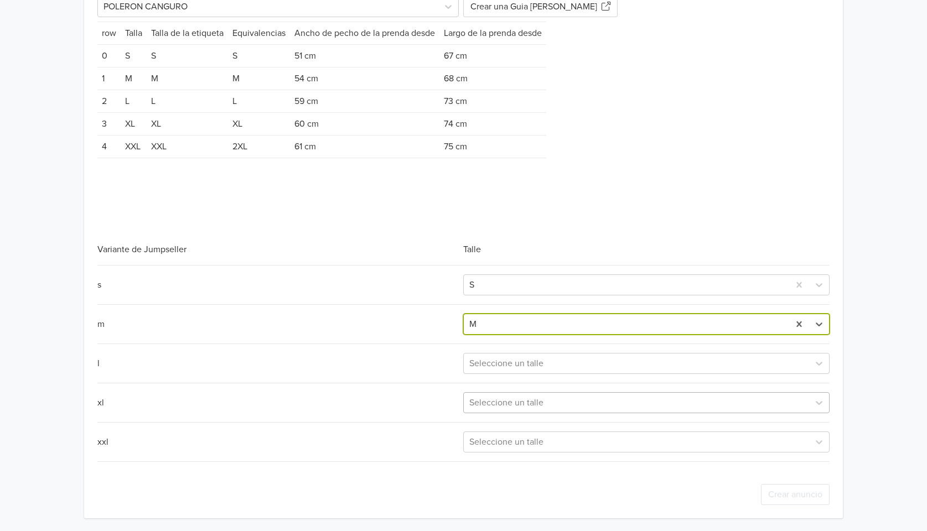
scroll to position [865, 0]
drag, startPoint x: 518, startPoint y: 351, endPoint x: 518, endPoint y: 359, distance: 7.8
click at [518, 353] on div "Seleccione un talle" at bounding box center [646, 363] width 366 height 21
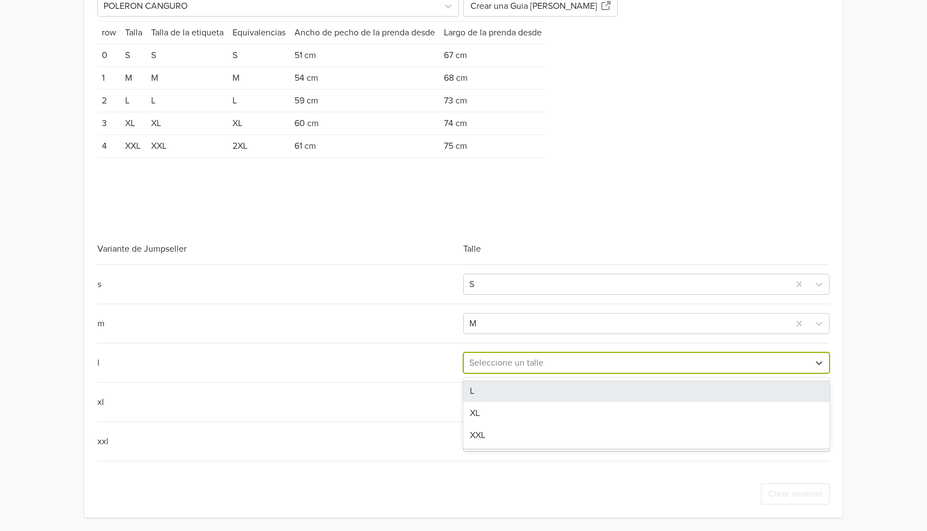
drag, startPoint x: 494, startPoint y: 396, endPoint x: 497, endPoint y: 402, distance: 6.9
click at [495, 396] on div "L" at bounding box center [646, 391] width 366 height 22
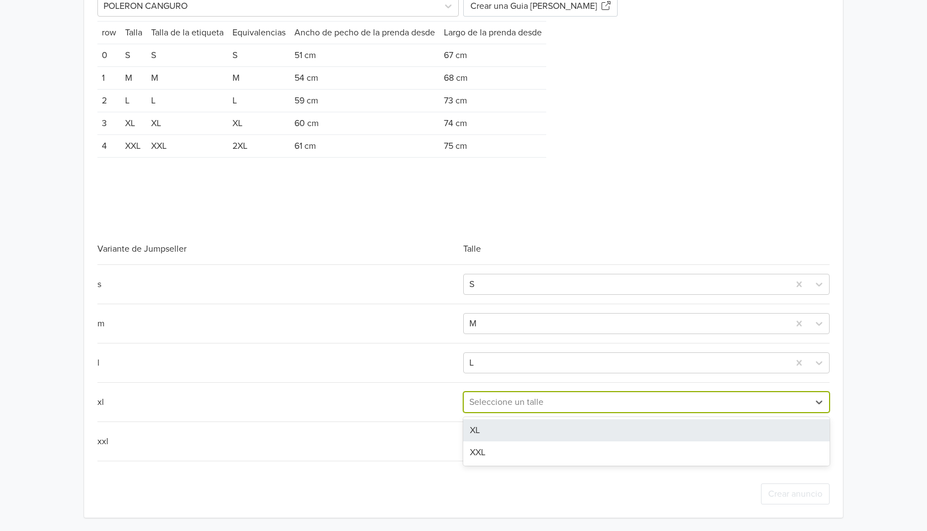
drag, startPoint x: 497, startPoint y: 402, endPoint x: 498, endPoint y: 409, distance: 7.3
click at [497, 402] on div at bounding box center [636, 402] width 334 height 15
drag, startPoint x: 495, startPoint y: 426, endPoint x: 499, endPoint y: 437, distance: 11.7
click at [495, 426] on div "XL" at bounding box center [646, 431] width 366 height 22
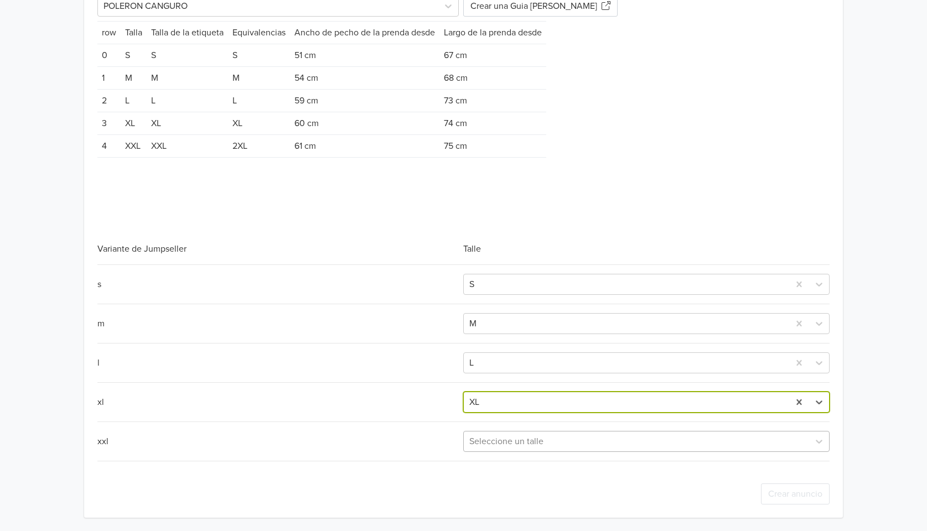
click at [499, 435] on div at bounding box center [636, 441] width 334 height 15
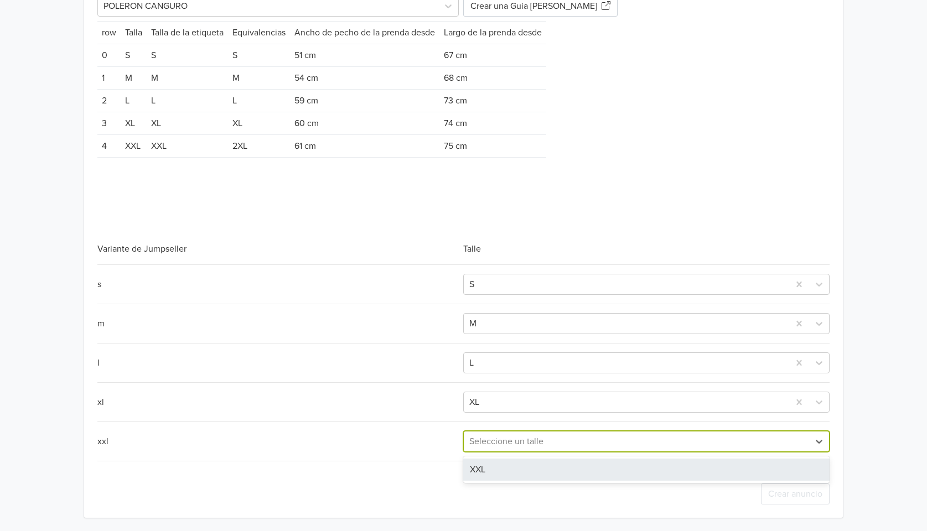
click at [493, 468] on div "XXL" at bounding box center [646, 470] width 366 height 22
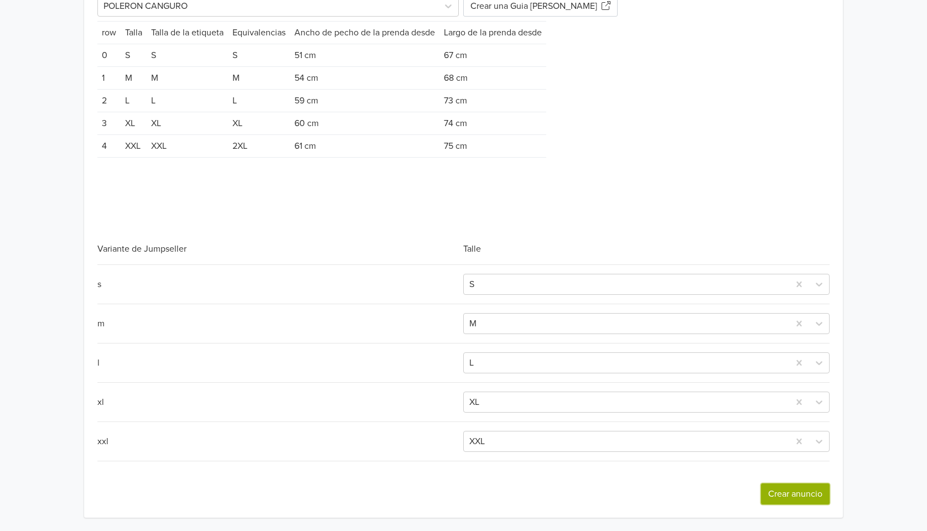
click at [786, 496] on button "Crear anuncio" at bounding box center [795, 494] width 69 height 21
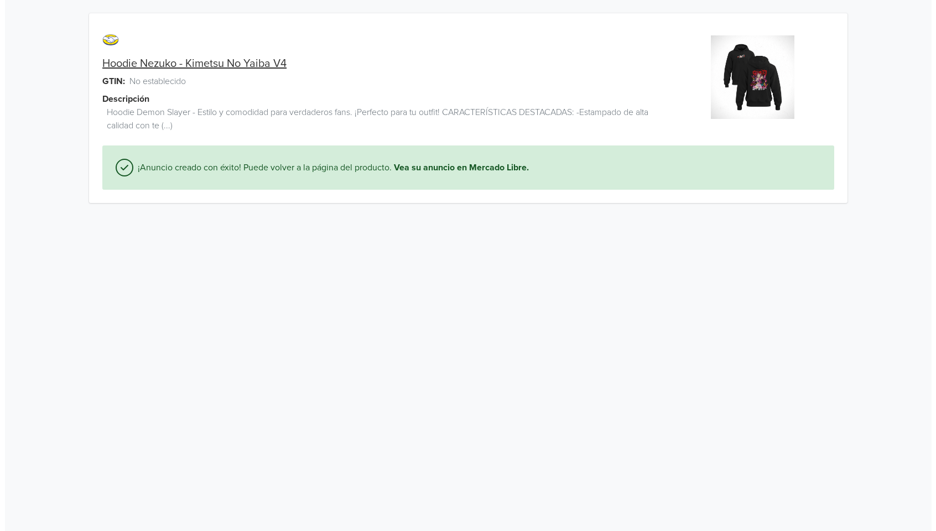
scroll to position [0, 0]
